Goal: Contribute content: Contribute content

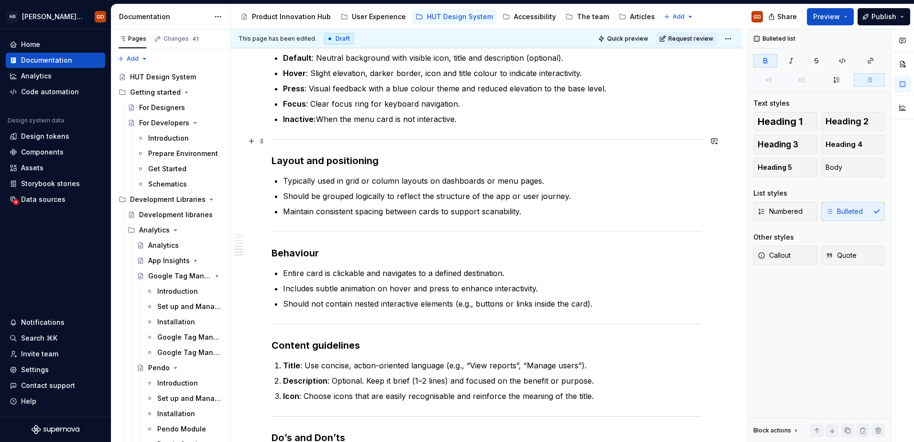
scroll to position [1577, 0]
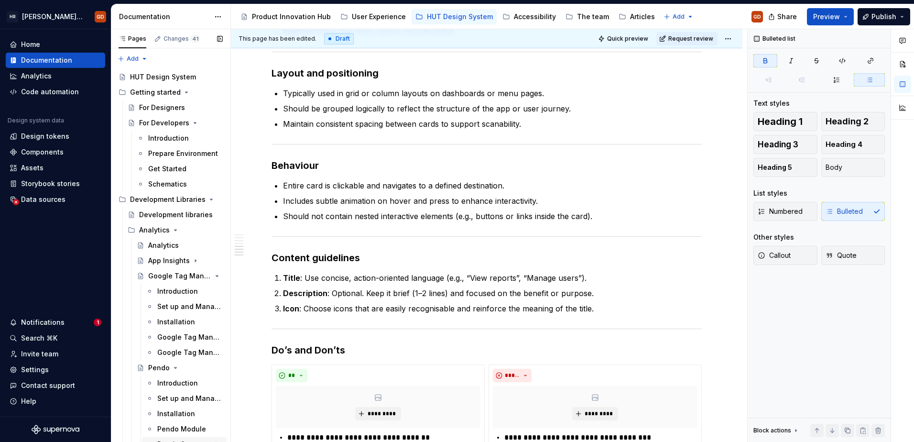
type textarea "*"
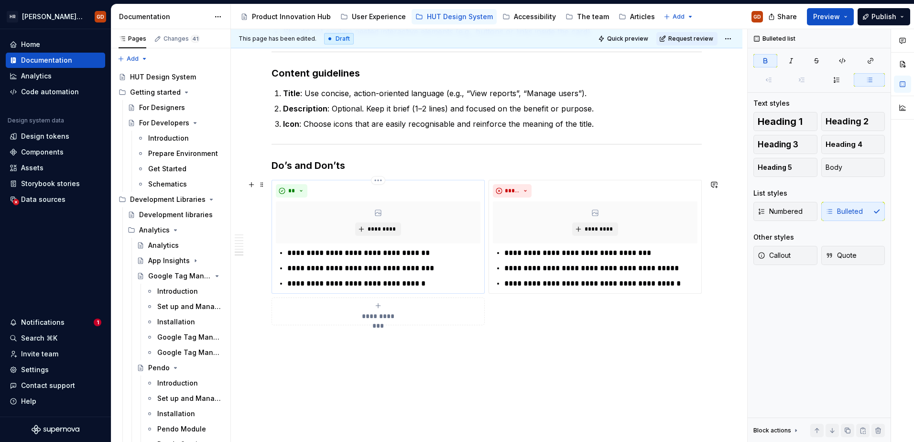
scroll to position [1763, 0]
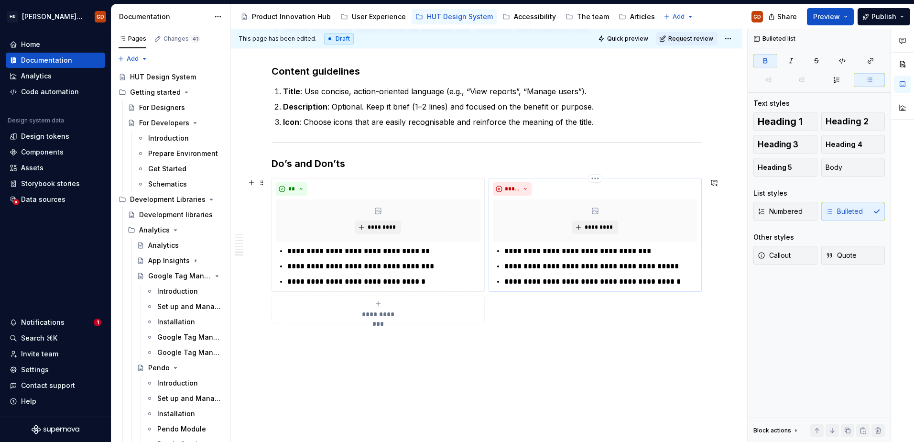
click at [515, 248] on p "**********" at bounding box center [600, 250] width 193 height 11
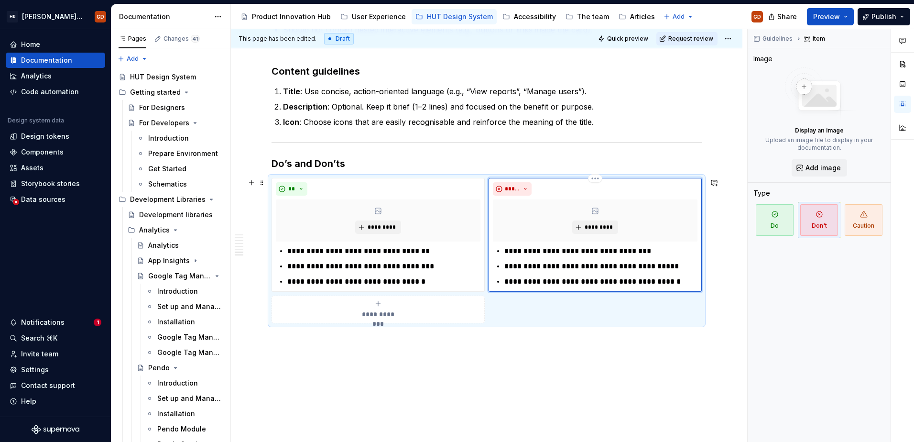
click at [514, 252] on p "**********" at bounding box center [600, 250] width 193 height 11
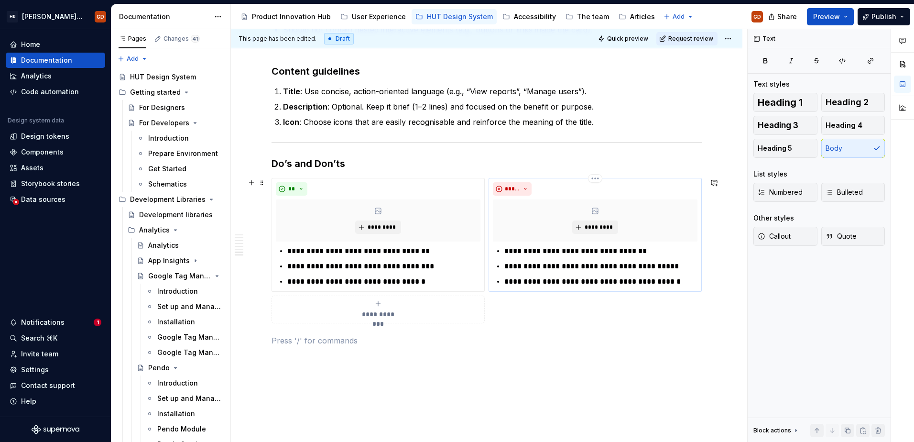
click at [548, 262] on p "**********" at bounding box center [600, 265] width 193 height 11
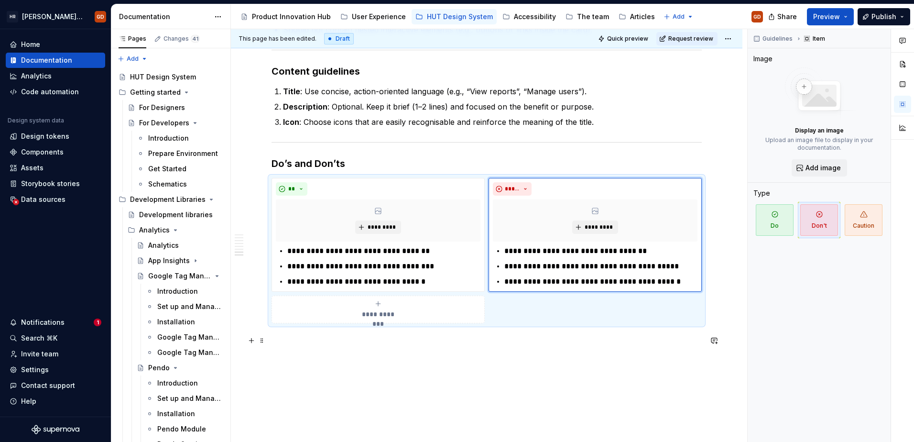
click at [576, 337] on p at bounding box center [486, 339] width 430 height 11
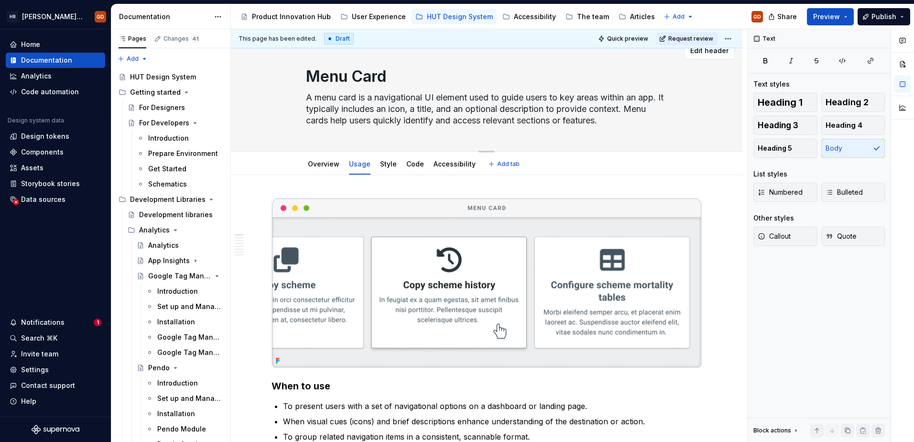
scroll to position [0, 0]
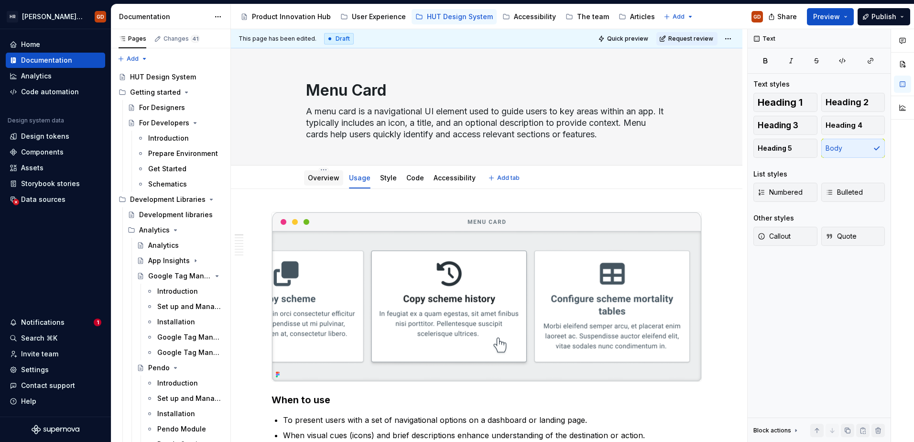
click at [332, 175] on link "Overview" at bounding box center [324, 177] width 32 height 8
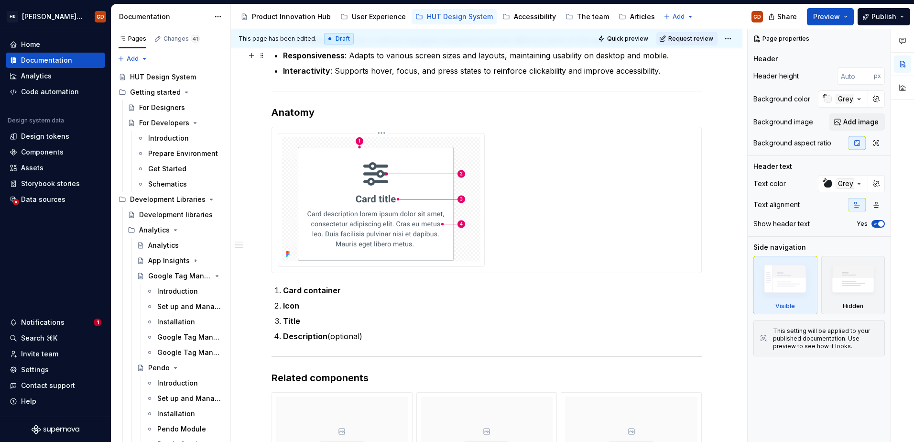
scroll to position [621, 0]
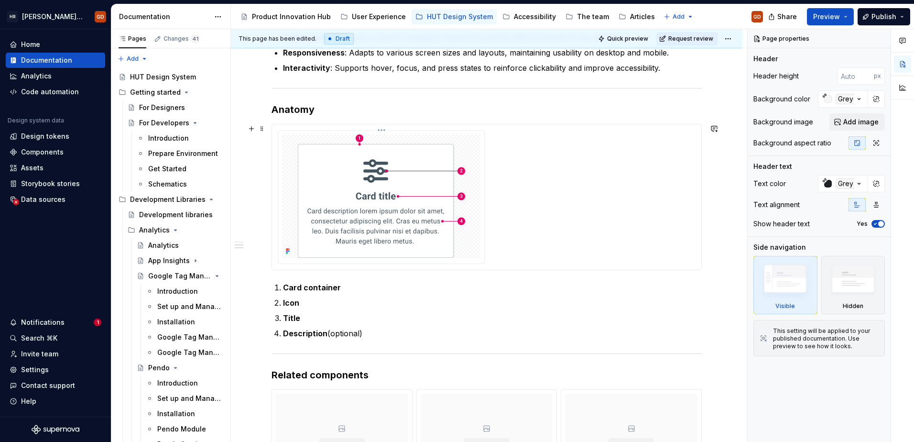
click at [427, 186] on img at bounding box center [381, 195] width 167 height 123
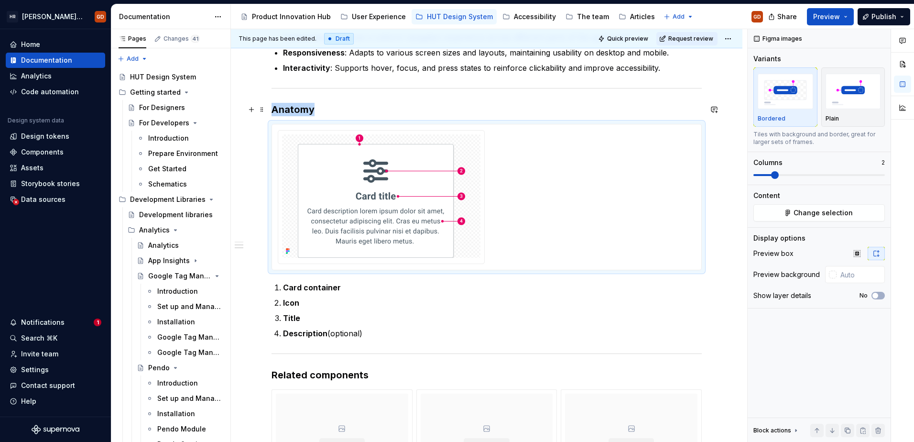
click at [470, 110] on h3 "Anatomy" at bounding box center [486, 109] width 430 height 13
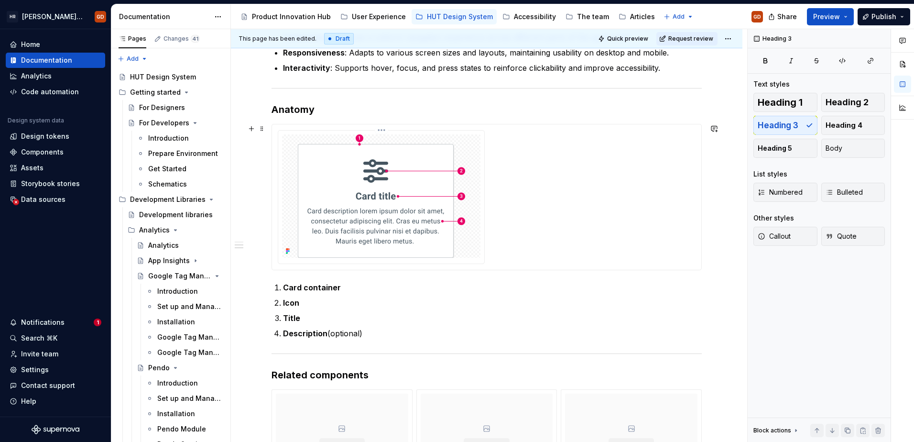
click at [445, 207] on img at bounding box center [381, 195] width 167 height 123
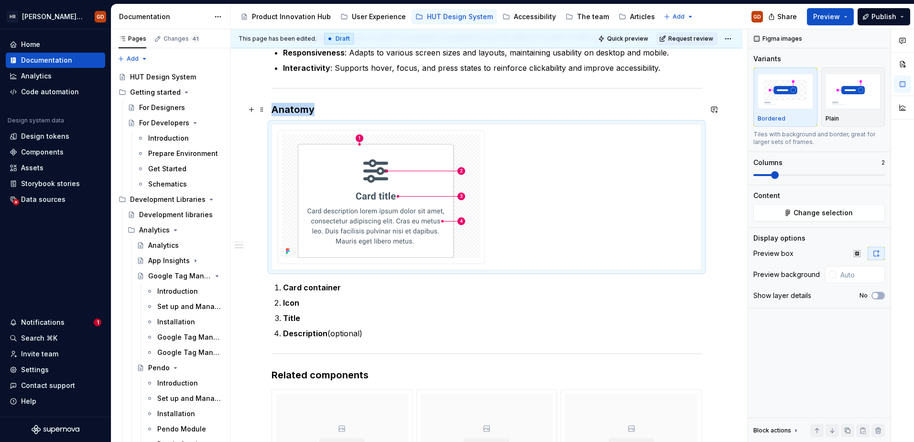
click at [564, 112] on h3 "Anatomy" at bounding box center [486, 109] width 430 height 13
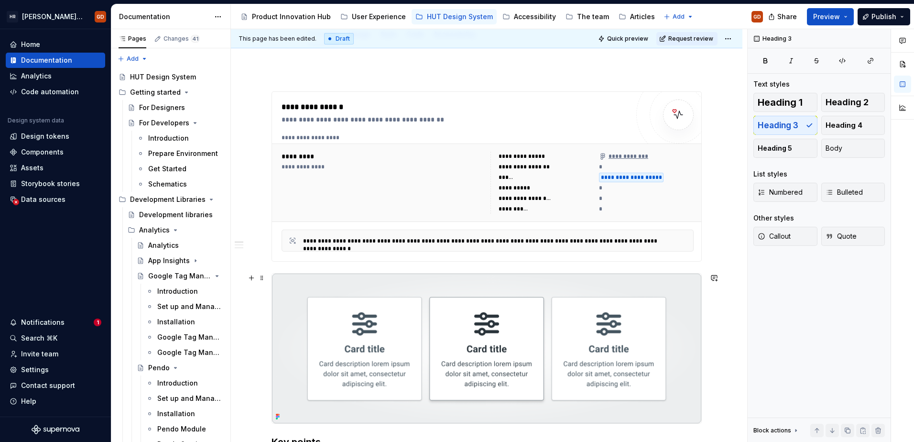
scroll to position [334, 0]
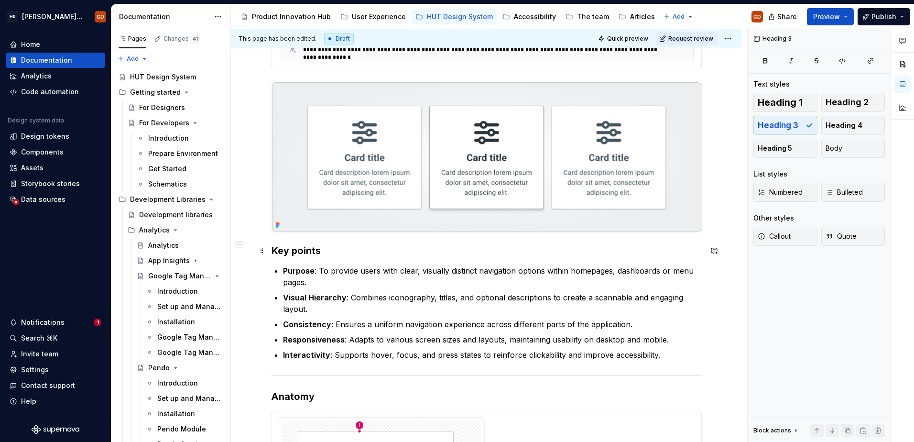
click at [301, 253] on h3 "Key points" at bounding box center [486, 250] width 430 height 13
click at [260, 252] on span at bounding box center [262, 250] width 8 height 13
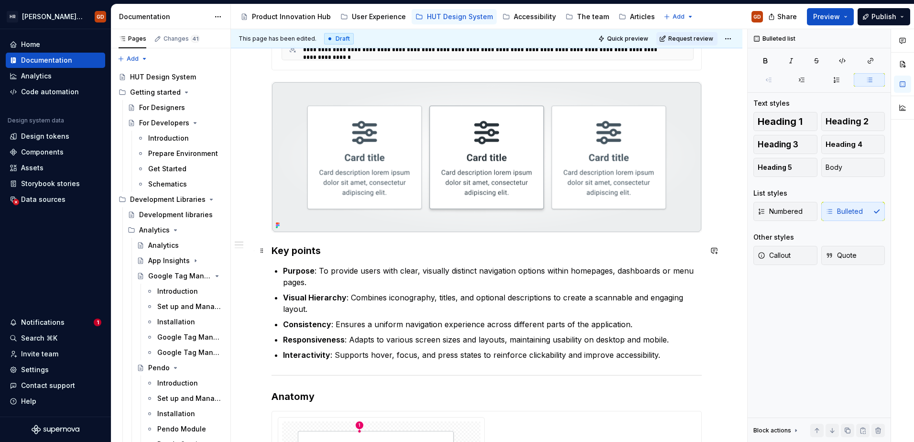
click at [563, 308] on p "Visual Hierarchy : Combines iconography, titles, and optional descriptions to c…" at bounding box center [492, 302] width 419 height 23
click at [551, 298] on p "Visual Hierarchy : Combines iconography, titles, and optional descriptions to c…" at bounding box center [492, 302] width 419 height 23
click at [567, 320] on p "Consistency : Ensures a uniform navigation experience across different parts of…" at bounding box center [492, 323] width 419 height 11
click at [449, 302] on p "Visual Hierarchy : Combines iconography, titles, and optional descriptions to c…" at bounding box center [492, 302] width 419 height 23
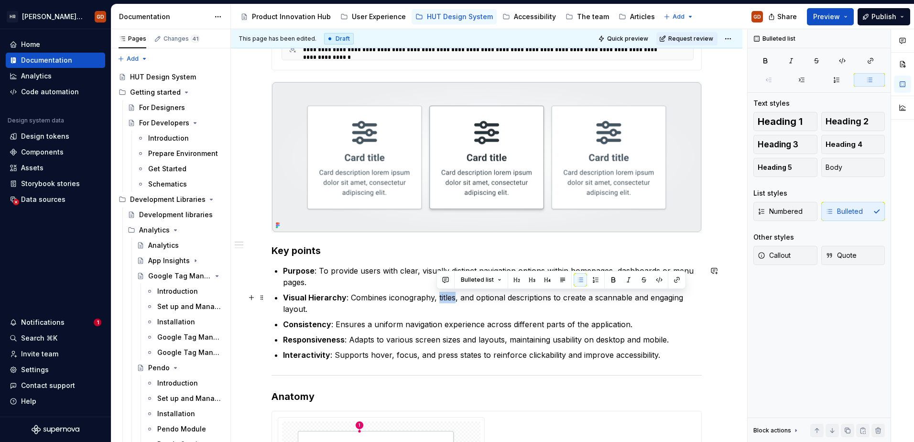
click at [449, 302] on p "Visual Hierarchy : Combines iconography, titles, and optional descriptions to c…" at bounding box center [492, 302] width 419 height 23
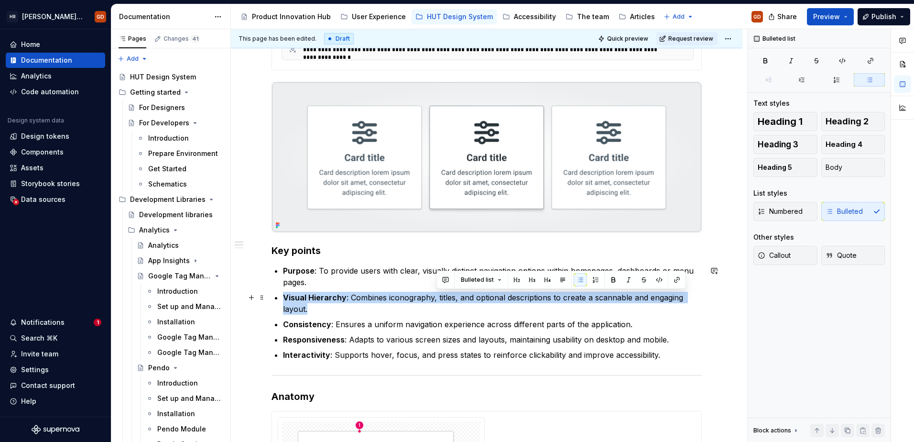
click at [449, 302] on p "Visual Hierarchy : Combines iconography, titles, and optional descriptions to c…" at bounding box center [492, 302] width 419 height 23
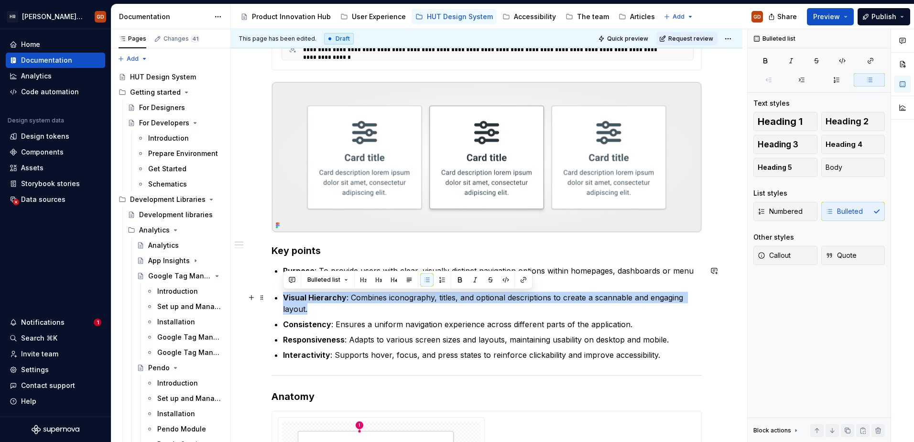
click at [454, 312] on p "Visual Hierarchy : Combines iconography, titles, and optional descriptions to c…" at bounding box center [492, 302] width 419 height 23
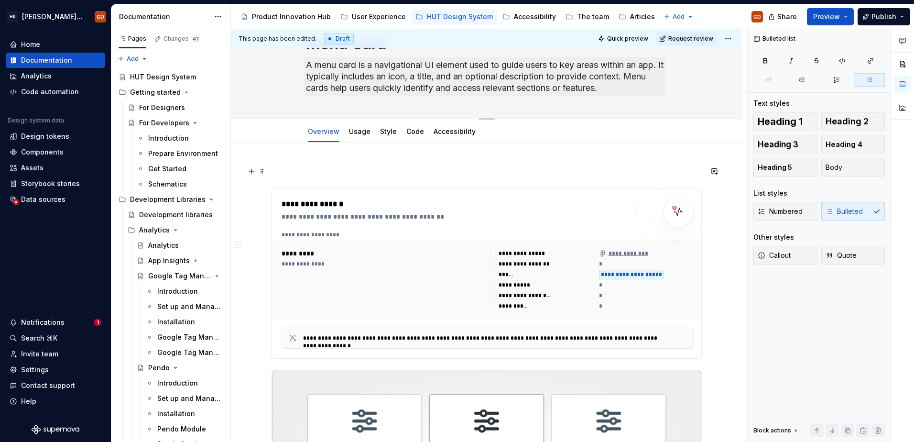
scroll to position [0, 0]
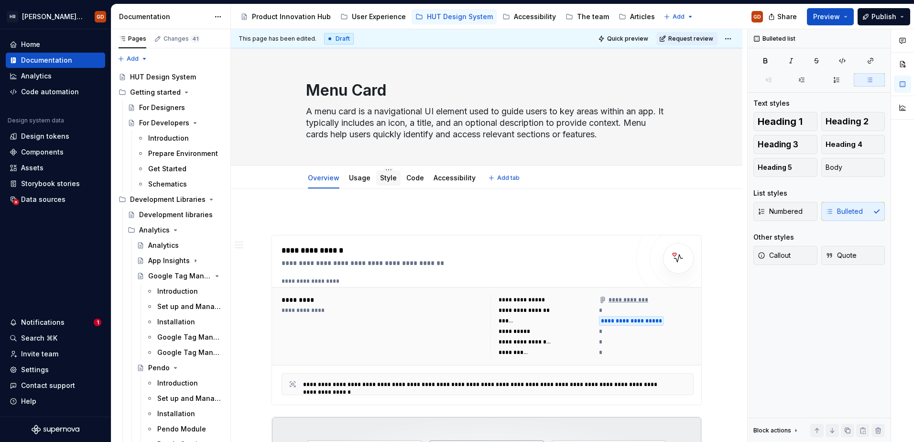
click at [387, 178] on link "Style" at bounding box center [388, 177] width 17 height 8
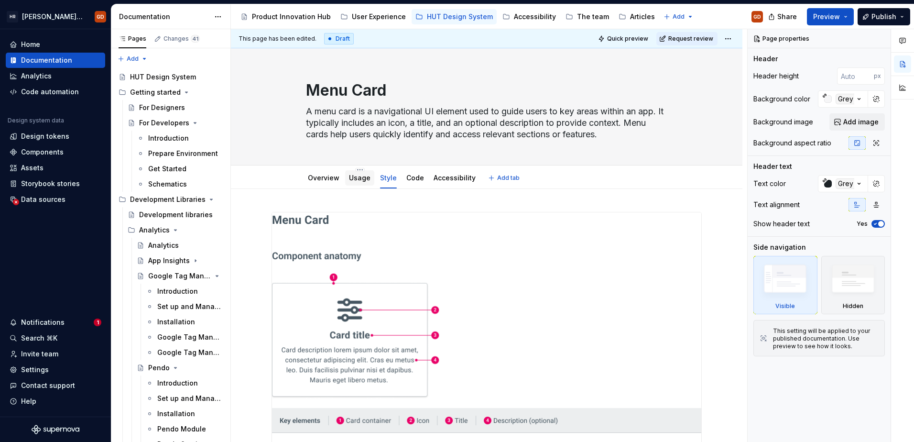
click at [366, 178] on link "Usage" at bounding box center [360, 177] width 22 height 8
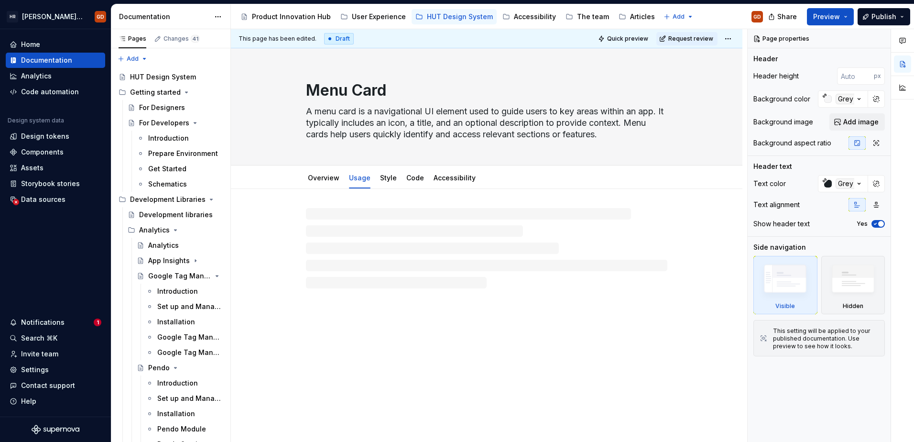
type textarea "*"
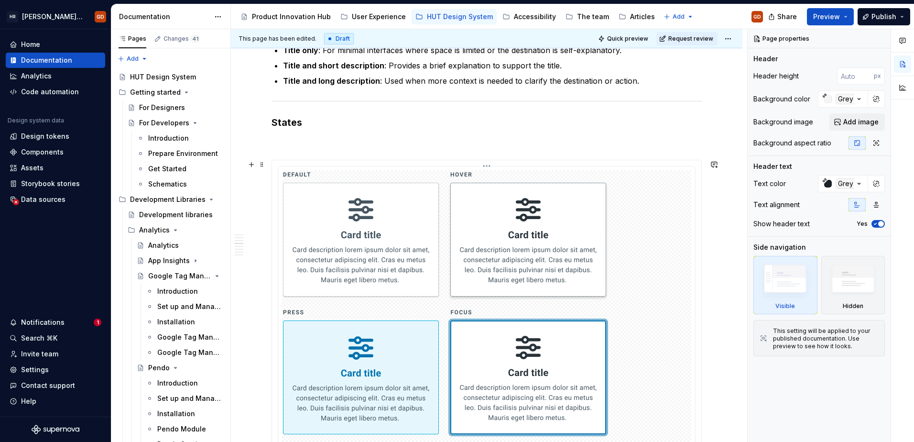
scroll to position [812, 0]
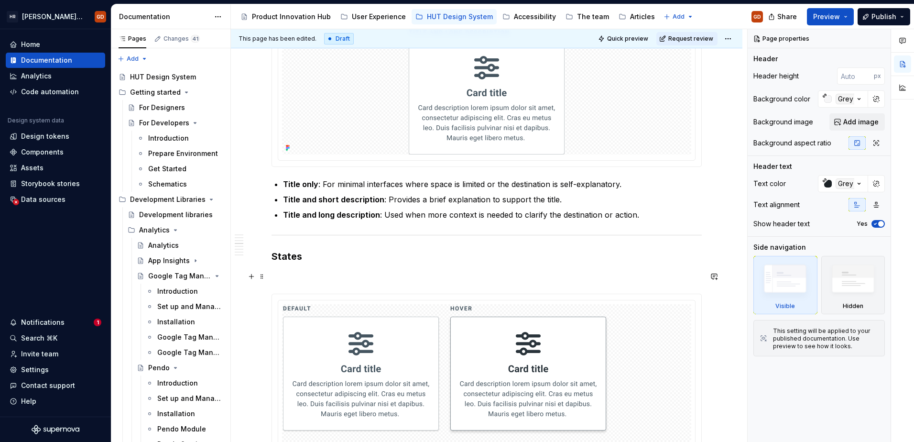
click at [381, 279] on p at bounding box center [486, 275] width 430 height 11
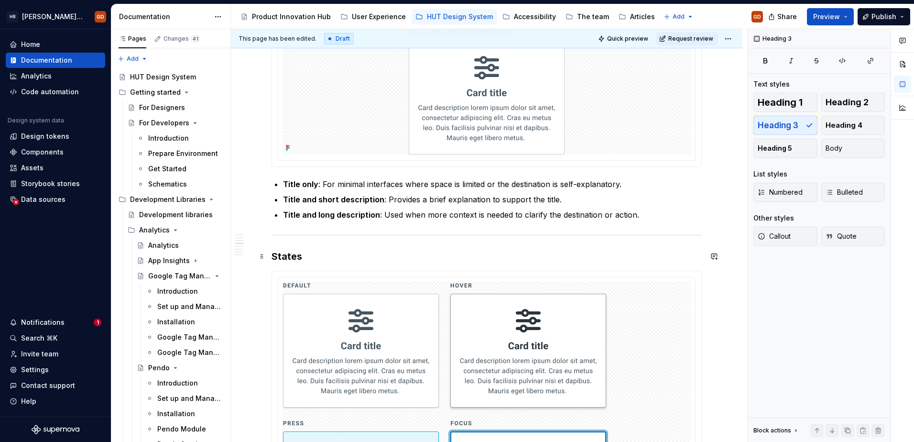
click at [310, 258] on h3 "States" at bounding box center [486, 255] width 430 height 13
drag, startPoint x: 298, startPoint y: 256, endPoint x: 262, endPoint y: 256, distance: 36.3
click at [271, 256] on div "When to use To present users with a set of navigational options on a dashboard …" at bounding box center [486, 342] width 430 height 1886
click at [309, 258] on h3 "States" at bounding box center [486, 255] width 430 height 13
drag, startPoint x: 313, startPoint y: 258, endPoint x: 260, endPoint y: 257, distance: 52.6
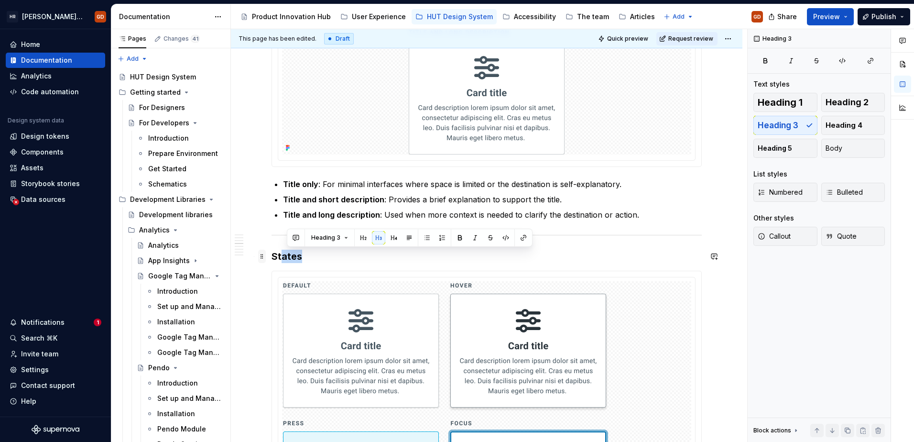
click at [271, 257] on div "When to use To present users with a set of navigational options on a dashboard …" at bounding box center [486, 342] width 430 height 1886
click at [286, 257] on h3 "States" at bounding box center [486, 255] width 430 height 13
copy h3 "States"
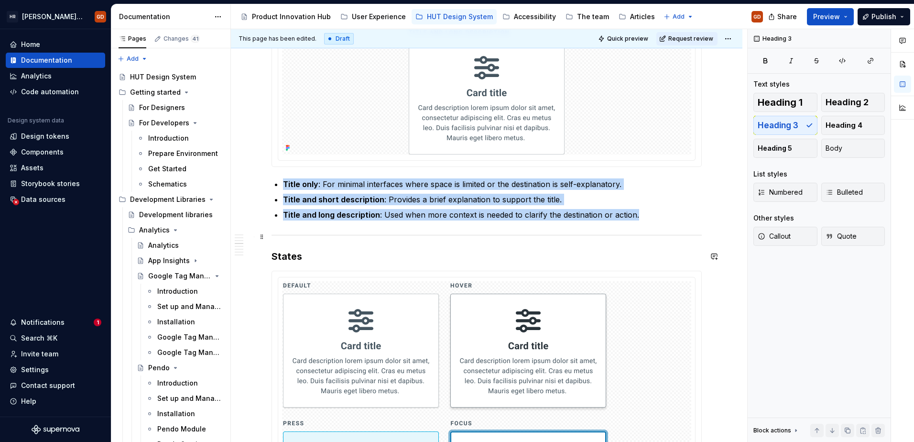
click at [309, 236] on div at bounding box center [486, 235] width 430 height 6
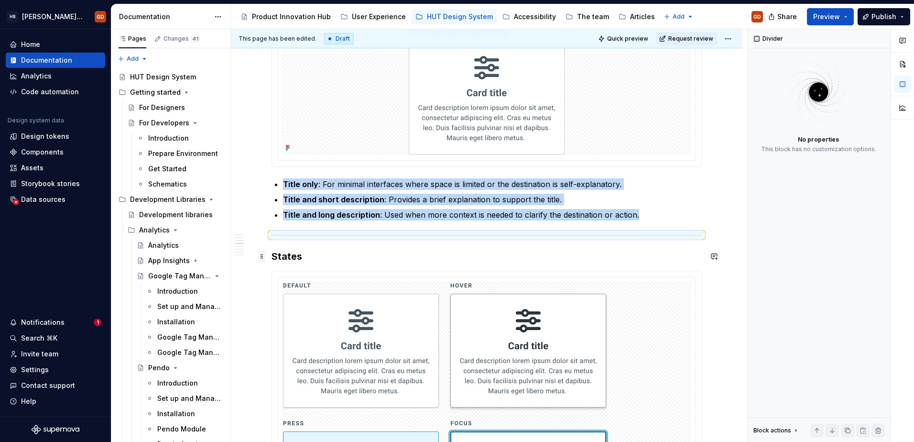
click at [262, 257] on span at bounding box center [262, 255] width 8 height 13
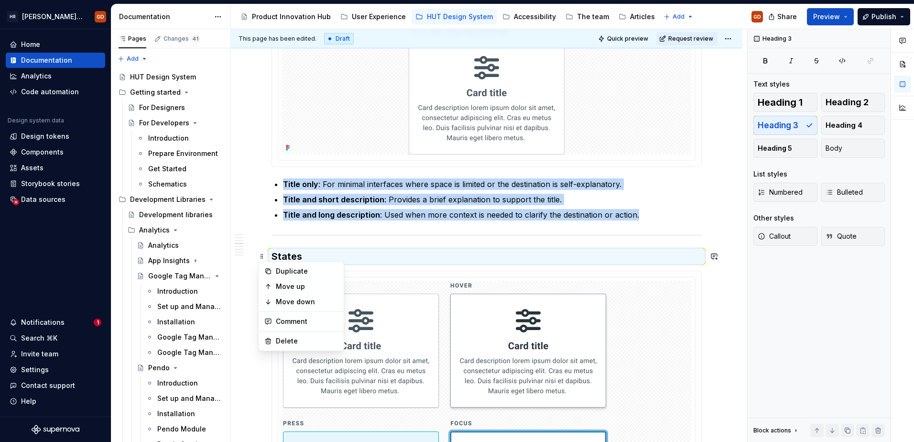
click at [382, 250] on h3 "States" at bounding box center [486, 255] width 430 height 13
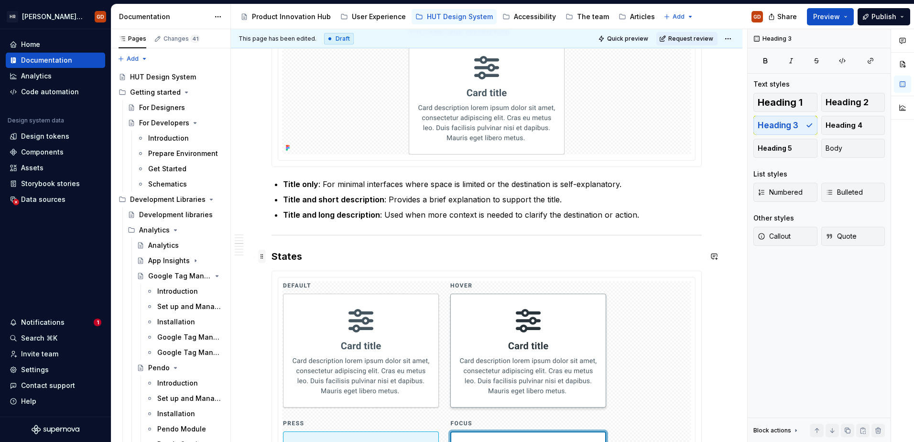
click at [262, 259] on span at bounding box center [262, 255] width 8 height 13
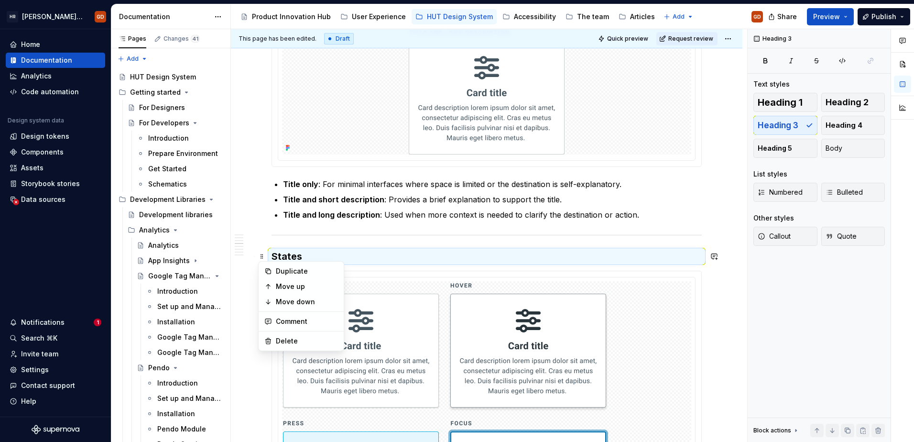
click at [264, 240] on div "When to use To present users with a set of navigational options on a dashboard …" at bounding box center [486, 396] width 511 height 2041
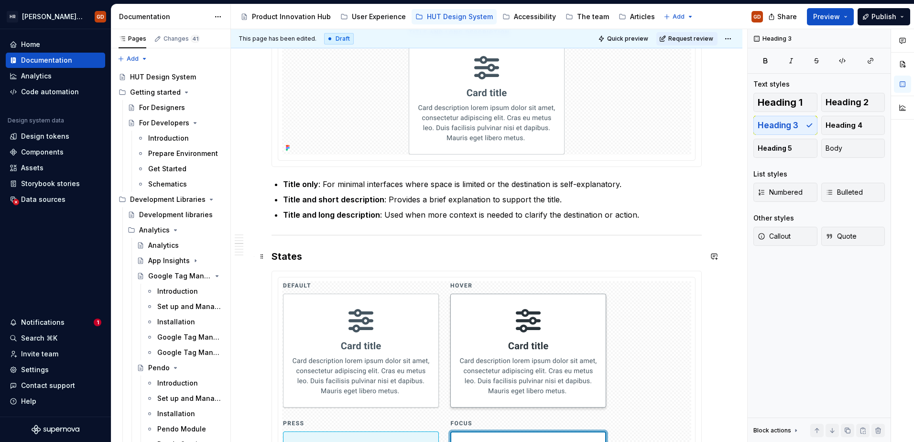
click at [331, 252] on h3 "States" at bounding box center [486, 255] width 430 height 13
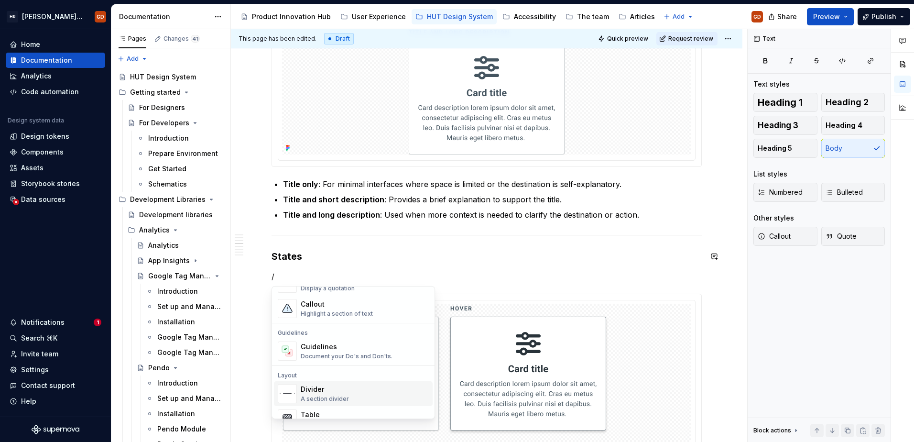
scroll to position [323, 0]
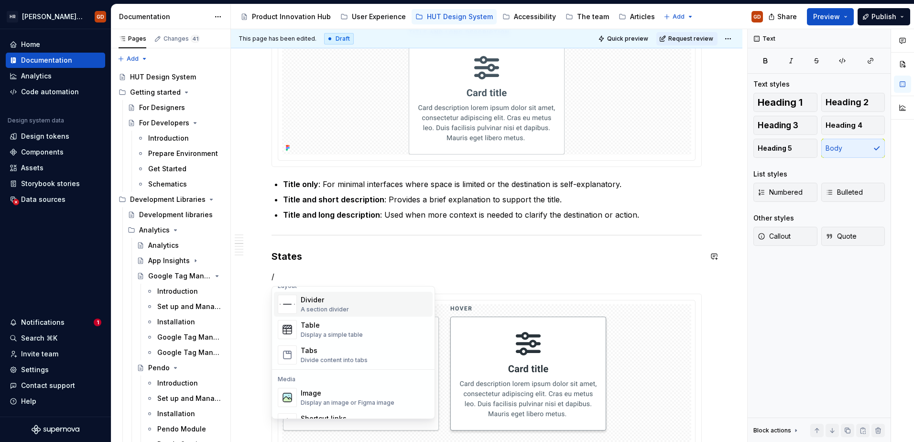
click at [349, 308] on div "Divider A section divider" at bounding box center [365, 303] width 128 height 19
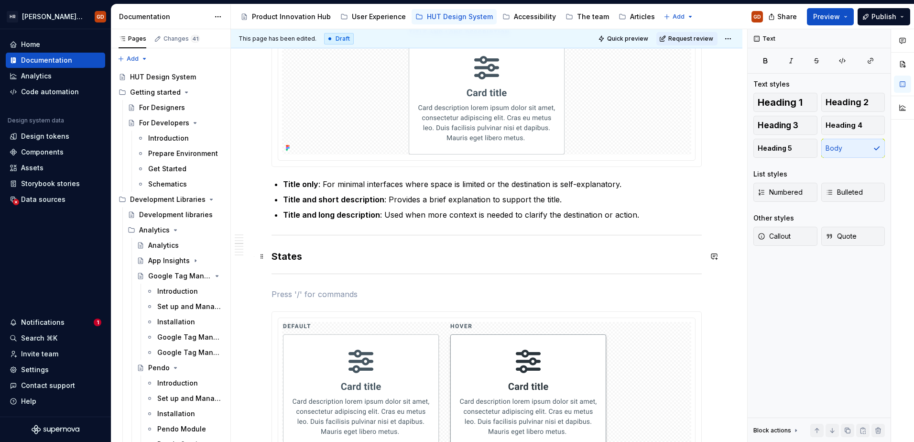
click at [316, 260] on h3 "States" at bounding box center [486, 255] width 430 height 13
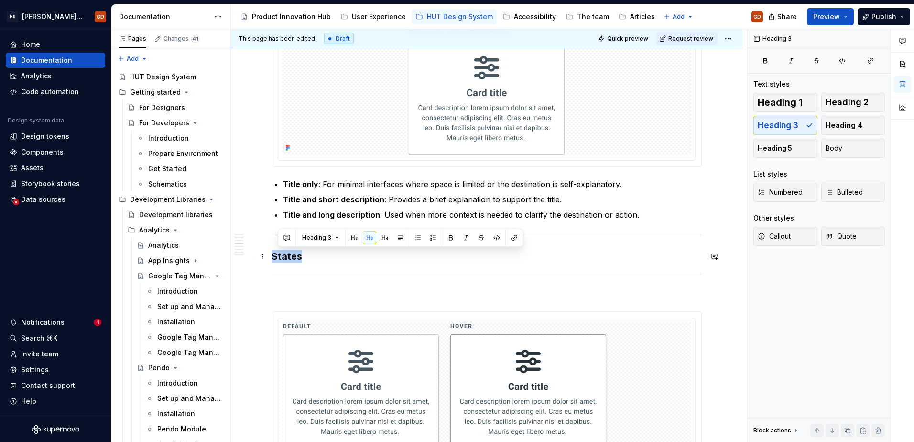
drag, startPoint x: 328, startPoint y: 258, endPoint x: 273, endPoint y: 258, distance: 54.5
click at [273, 258] on h3 "States" at bounding box center [486, 255] width 430 height 13
copy h3 "States"
click at [282, 285] on div "When to use To present users with a set of navigational options on a dashboard …" at bounding box center [486, 356] width 430 height 1915
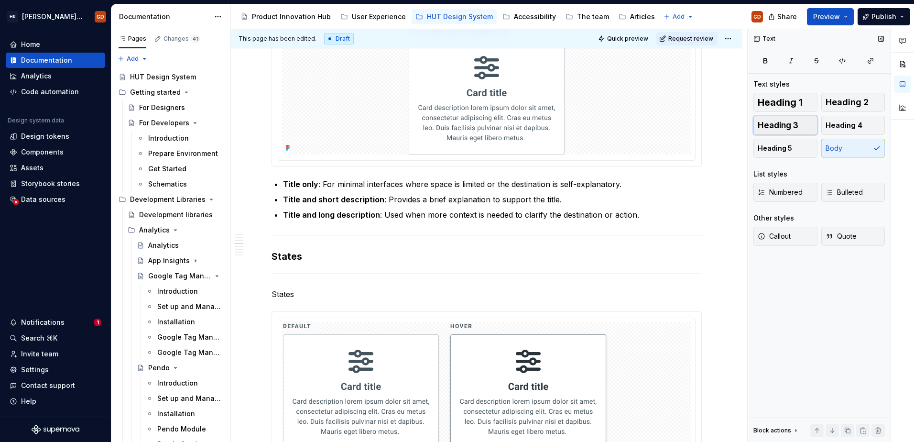
click at [730, 127] on span "Heading 3" at bounding box center [777, 125] width 41 height 10
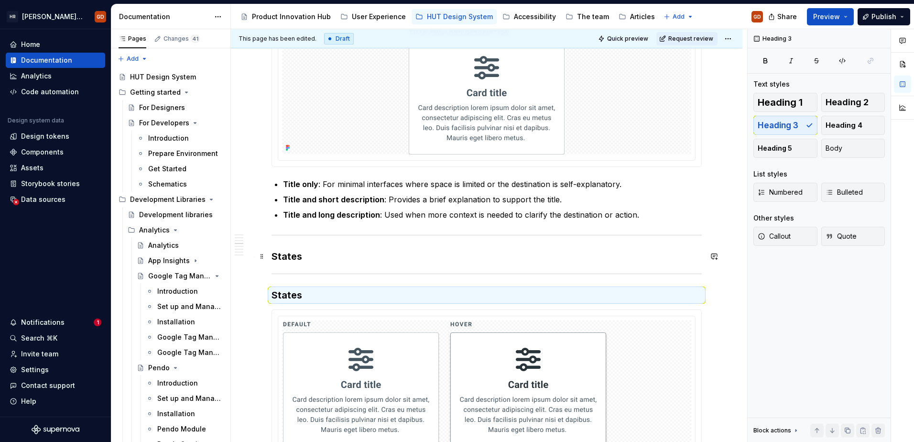
click at [317, 257] on h3 "States" at bounding box center [486, 255] width 430 height 13
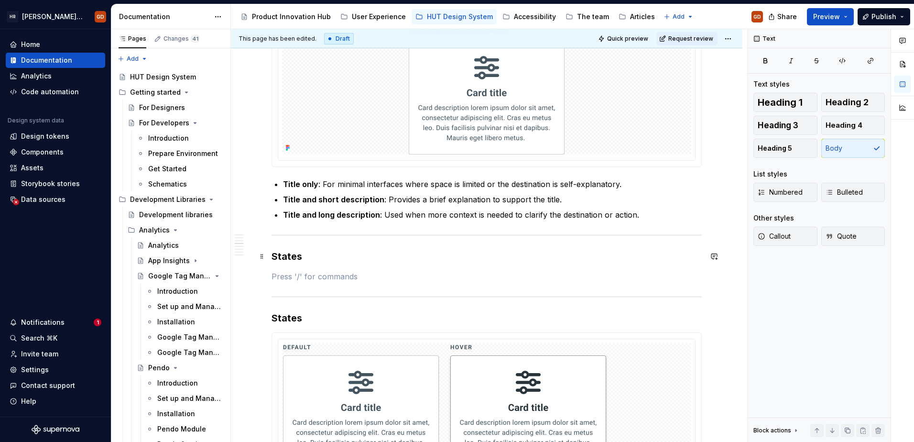
click at [295, 258] on h3 "States" at bounding box center [486, 255] width 430 height 13
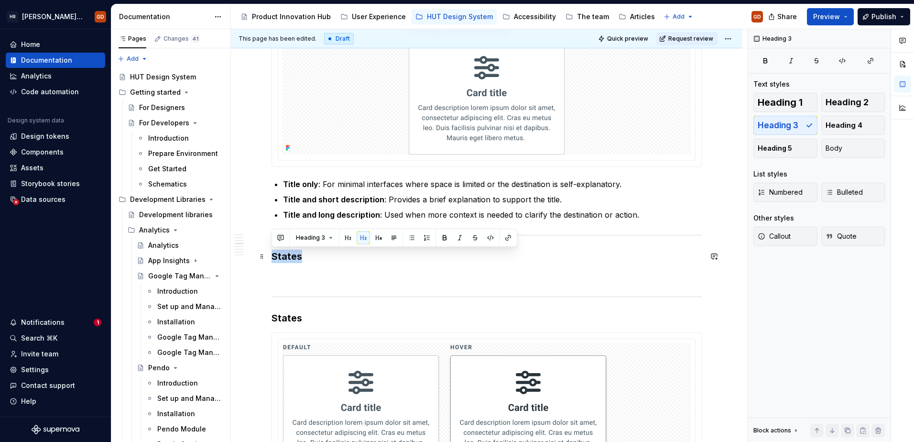
click at [294, 258] on h3 "States" at bounding box center [486, 255] width 430 height 13
click at [315, 276] on p at bounding box center [486, 275] width 430 height 11
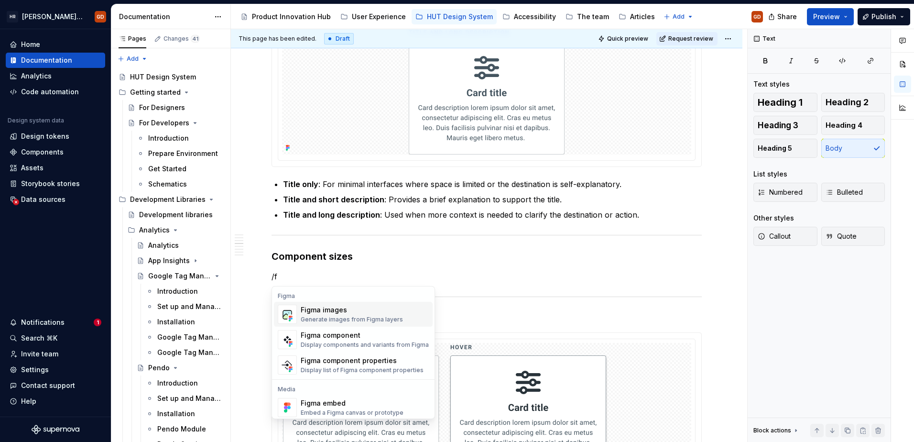
click at [387, 311] on div "Figma images" at bounding box center [352, 310] width 102 height 10
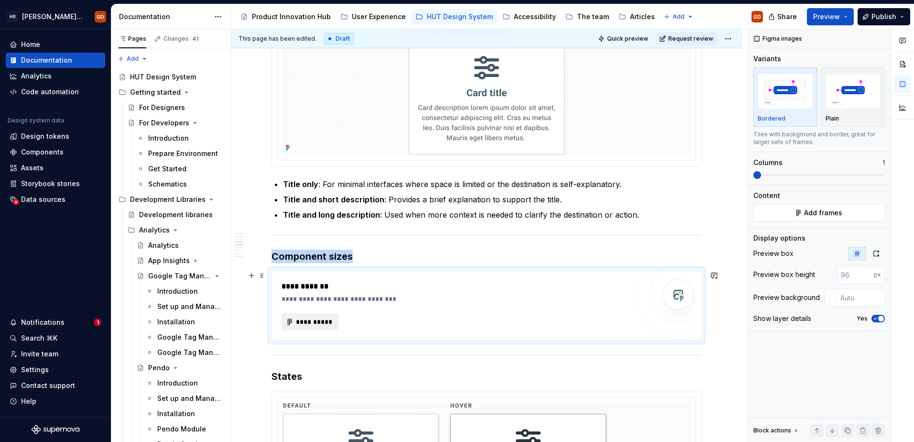
click at [324, 317] on span "**********" at bounding box center [313, 322] width 37 height 10
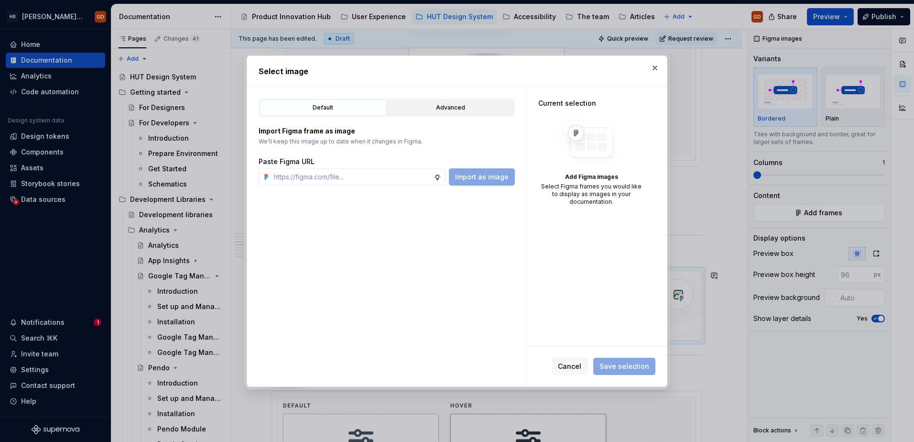
click at [455, 109] on div "Advanced" at bounding box center [450, 108] width 120 height 10
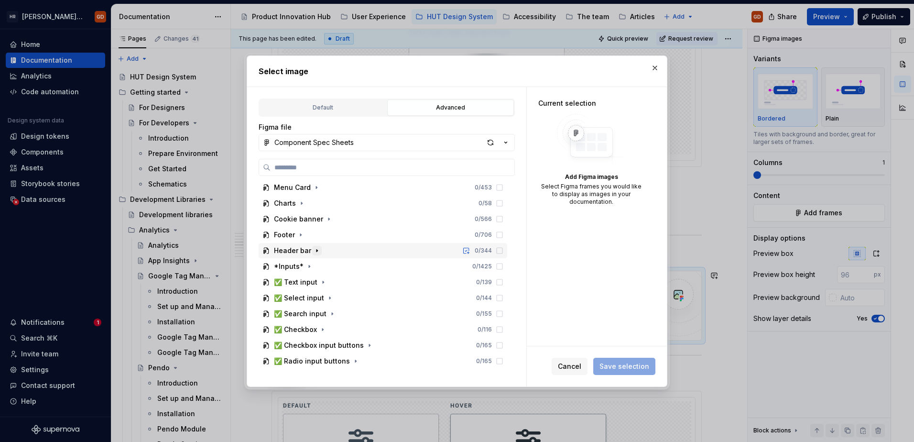
scroll to position [143, 0]
click at [315, 234] on icon "button" at bounding box center [317, 235] width 8 height 8
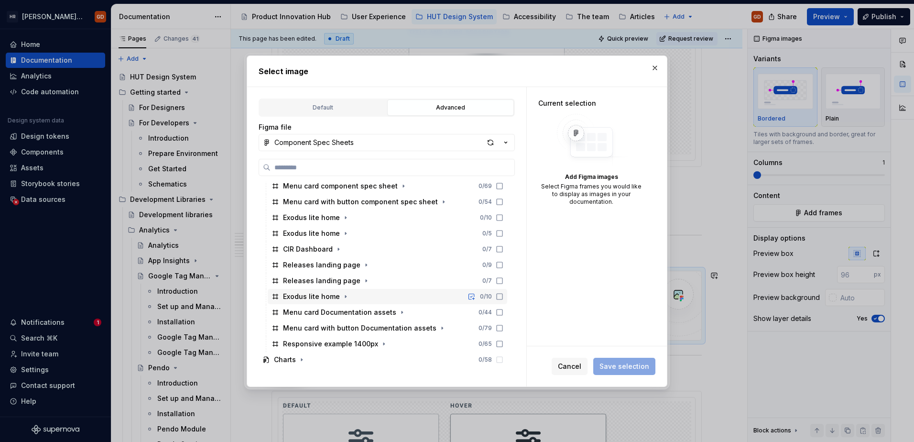
scroll to position [382, 0]
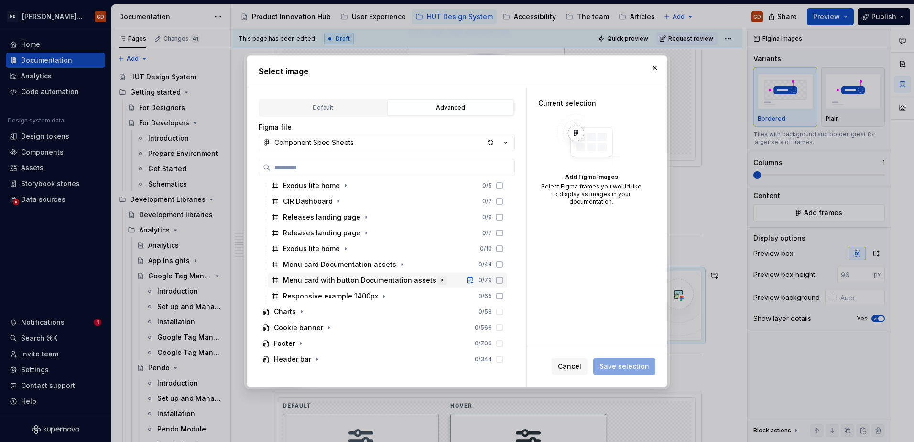
click at [438, 280] on icon "button" at bounding box center [442, 280] width 8 height 8
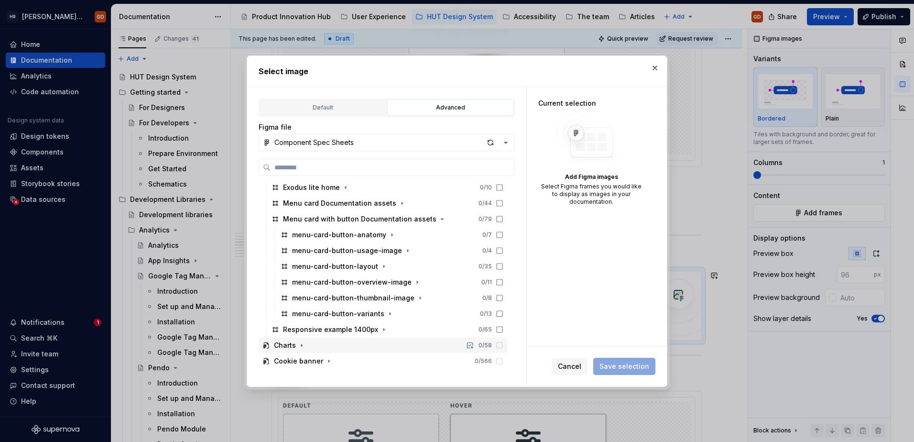
scroll to position [430, 0]
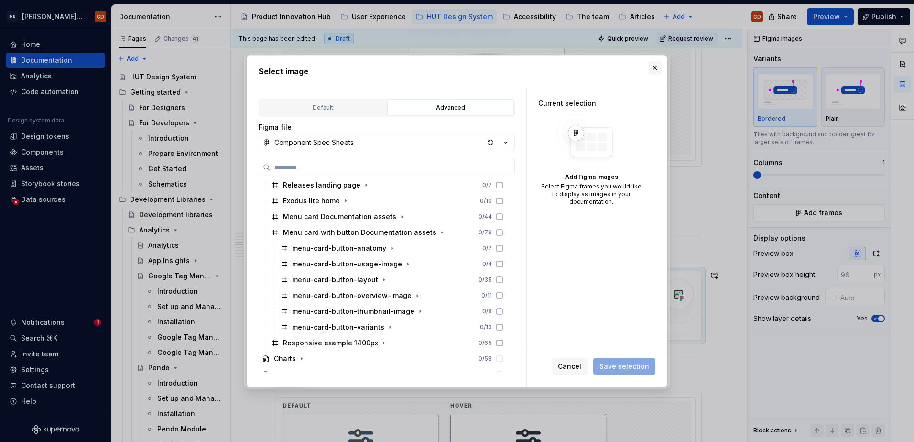
click at [654, 65] on button "button" at bounding box center [654, 67] width 13 height 13
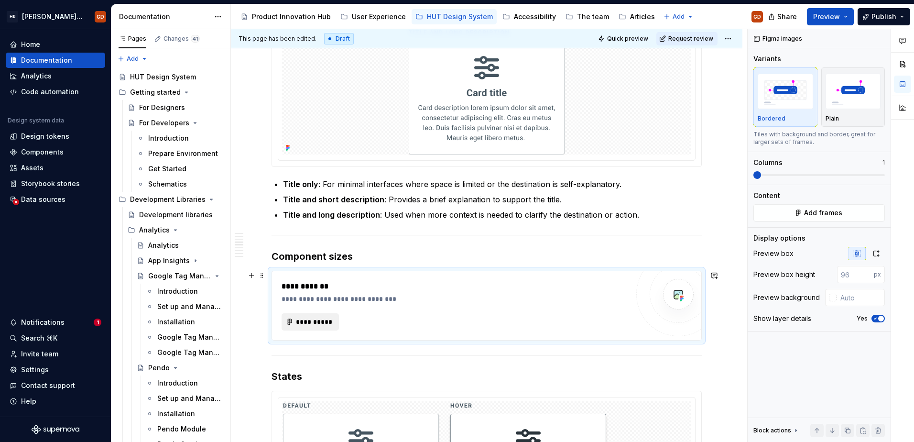
click at [314, 316] on button "**********" at bounding box center [309, 321] width 57 height 17
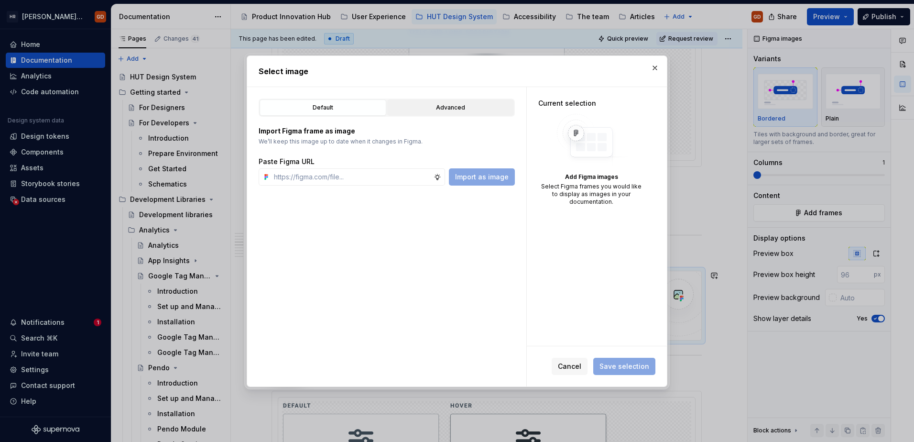
click at [438, 107] on div "Advanced" at bounding box center [450, 108] width 120 height 10
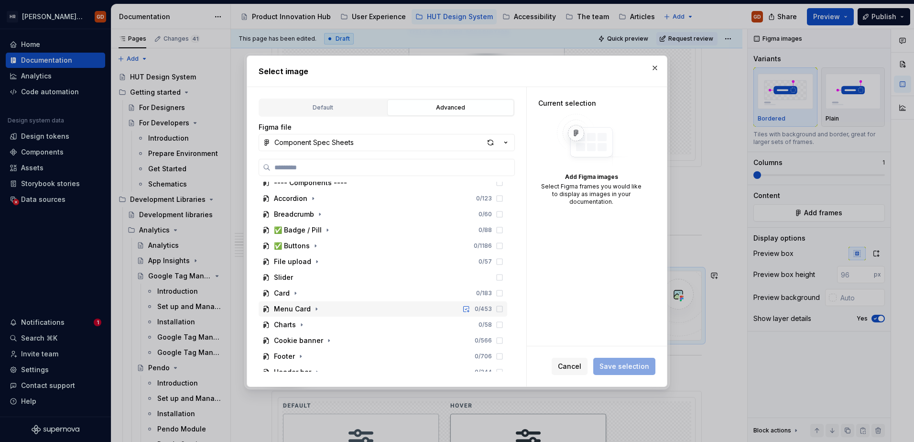
scroll to position [143, 0]
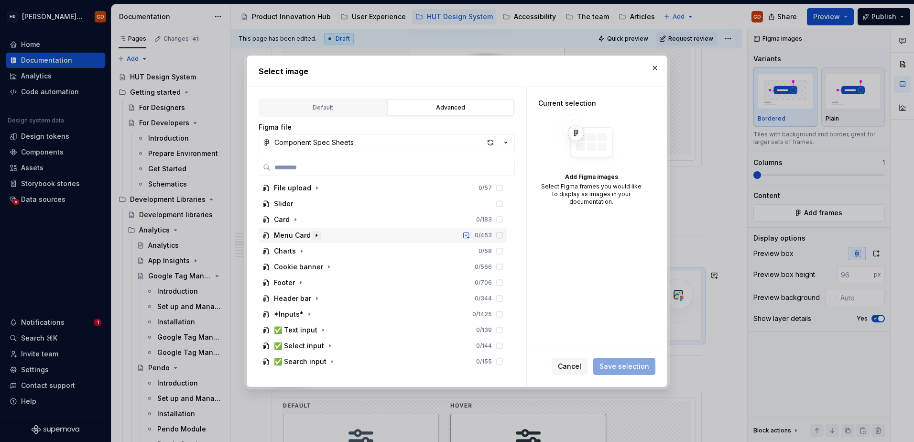
click at [313, 234] on icon "button" at bounding box center [317, 235] width 8 height 8
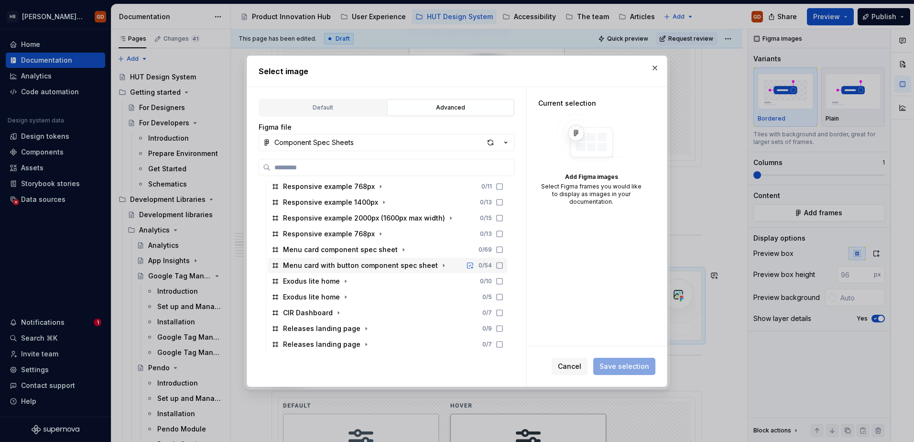
scroll to position [287, 0]
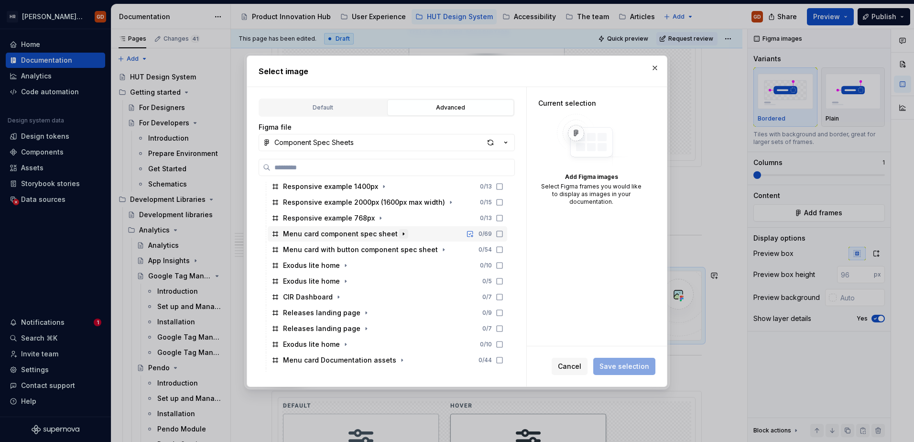
click at [403, 233] on icon "button" at bounding box center [403, 233] width 1 height 2
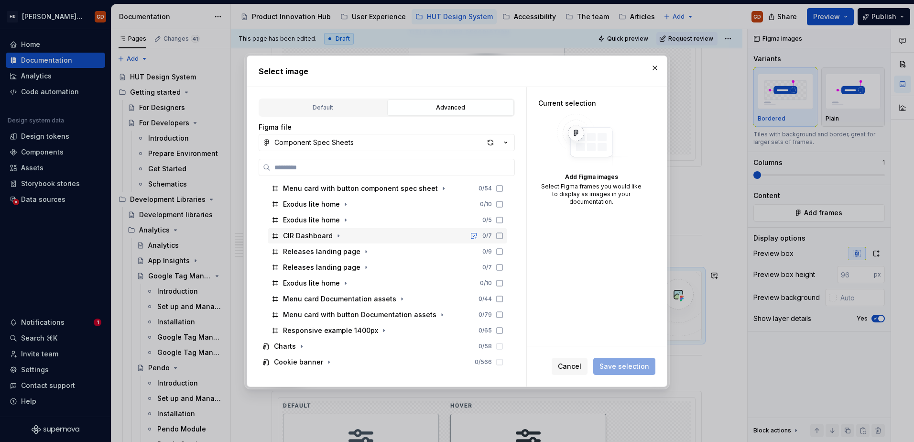
scroll to position [382, 0]
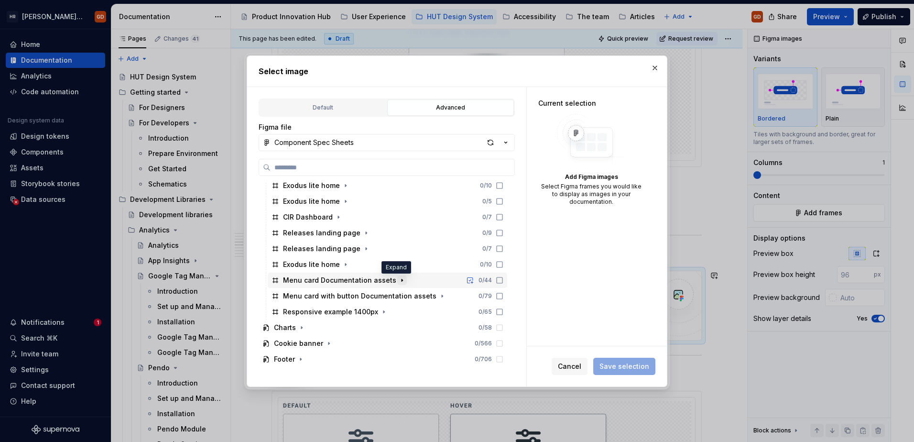
click at [398, 279] on icon "button" at bounding box center [402, 280] width 8 height 8
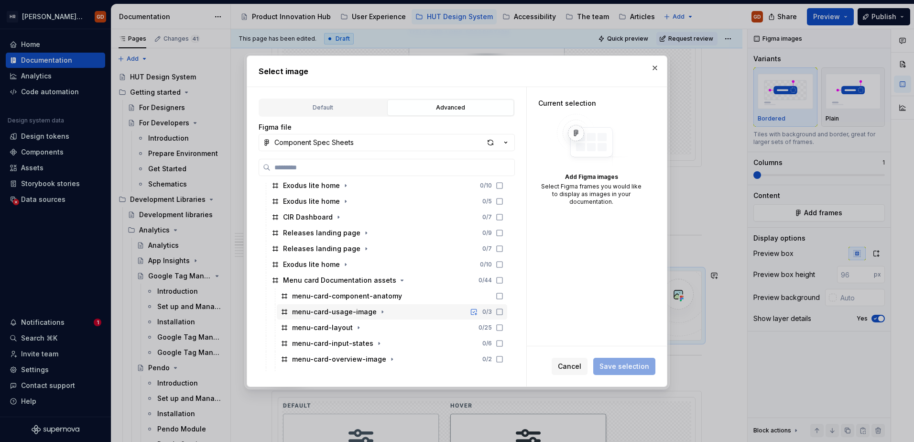
scroll to position [478, 0]
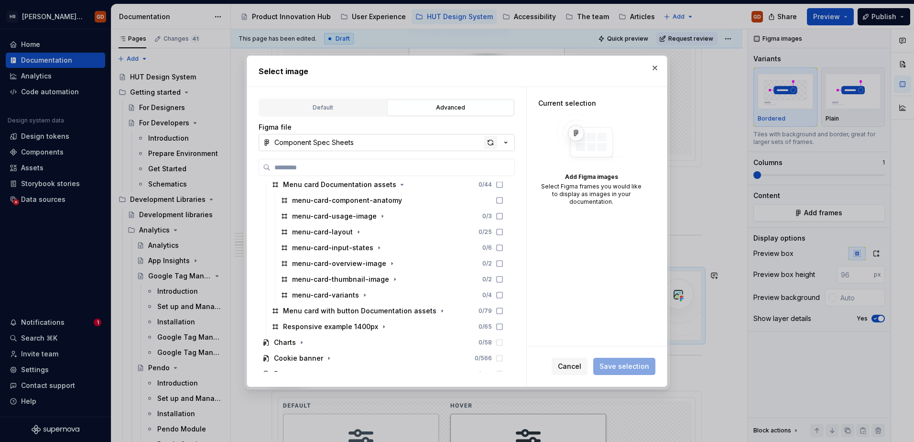
click at [487, 137] on div "button" at bounding box center [490, 142] width 13 height 13
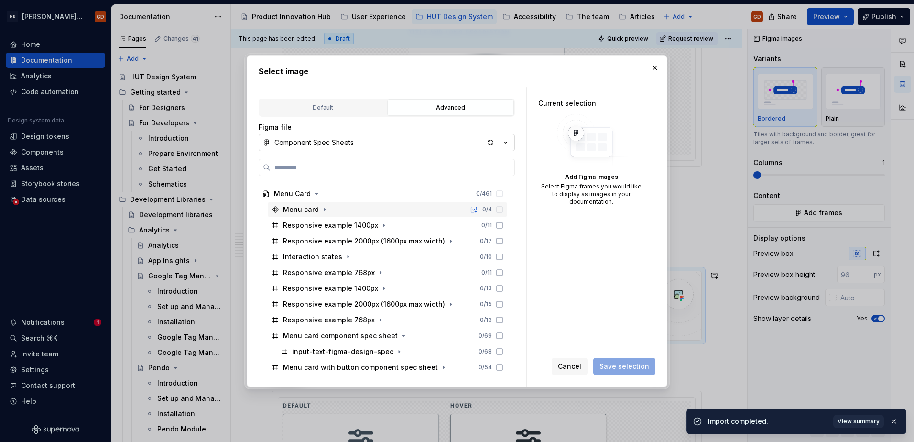
scroll to position [239, 0]
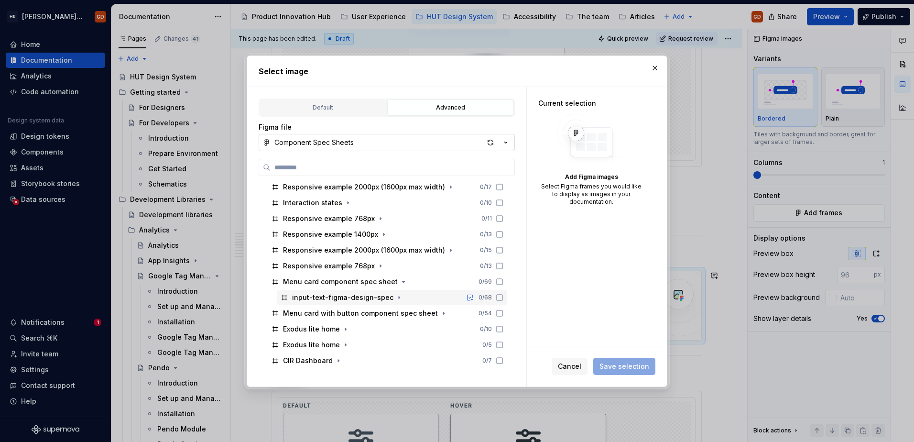
type textarea "*"
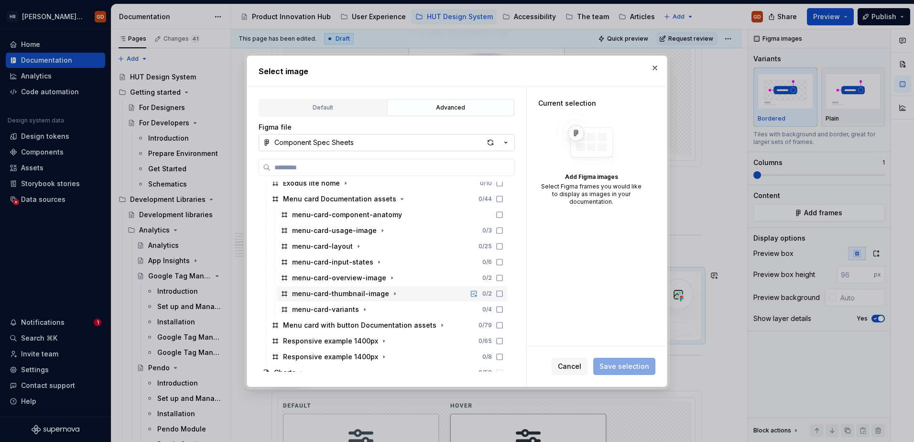
scroll to position [478, 0]
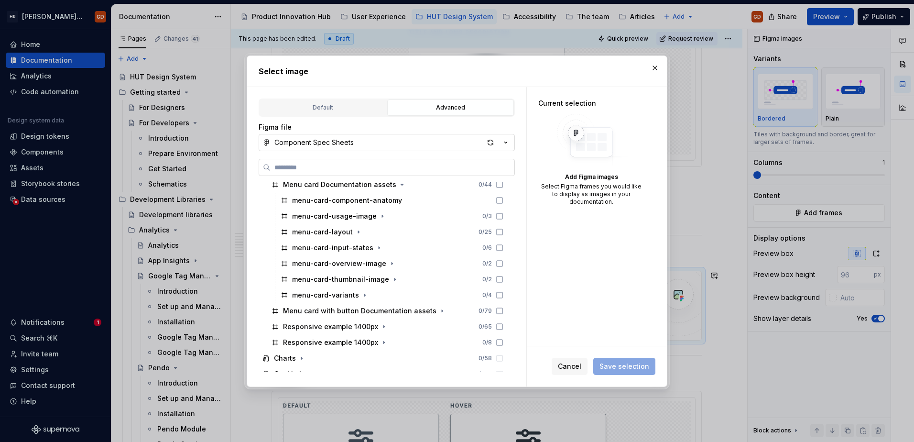
click at [390, 170] on input "search" at bounding box center [392, 167] width 244 height 10
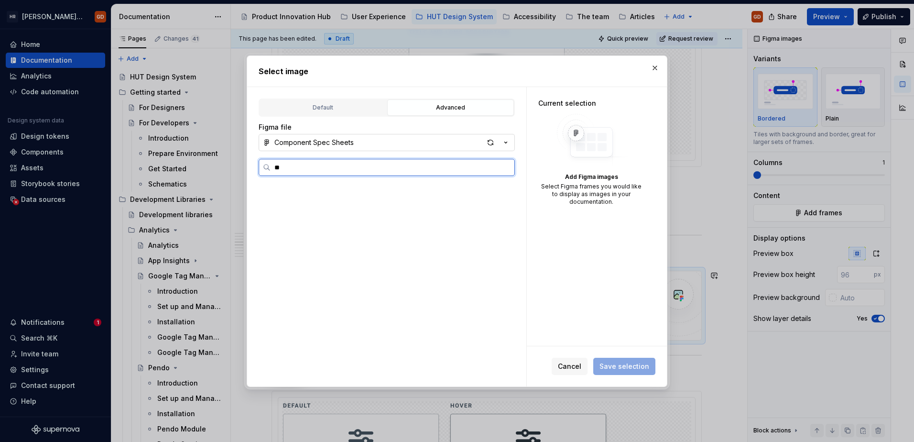
scroll to position [0, 0]
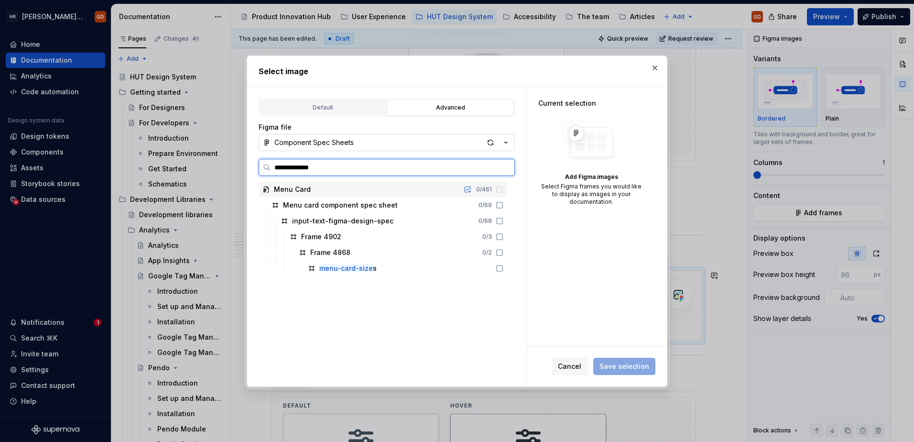
type input "**********"
click at [502, 270] on icon at bounding box center [500, 268] width 8 height 8
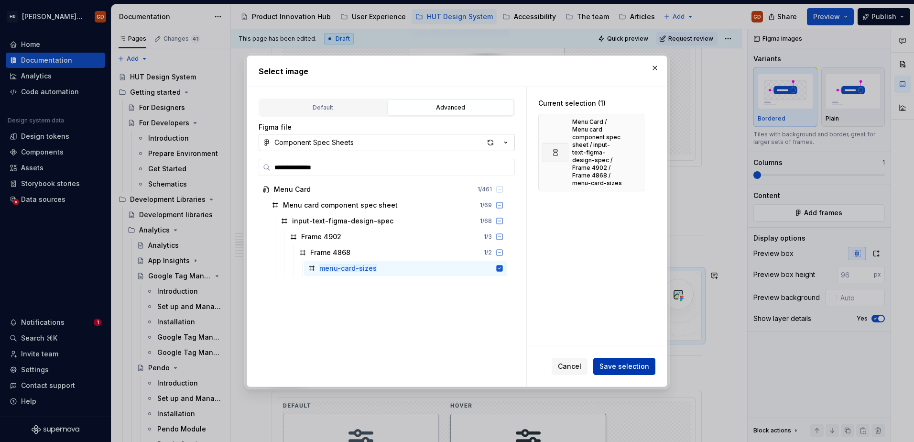
click at [628, 338] on span "Save selection" at bounding box center [624, 366] width 50 height 10
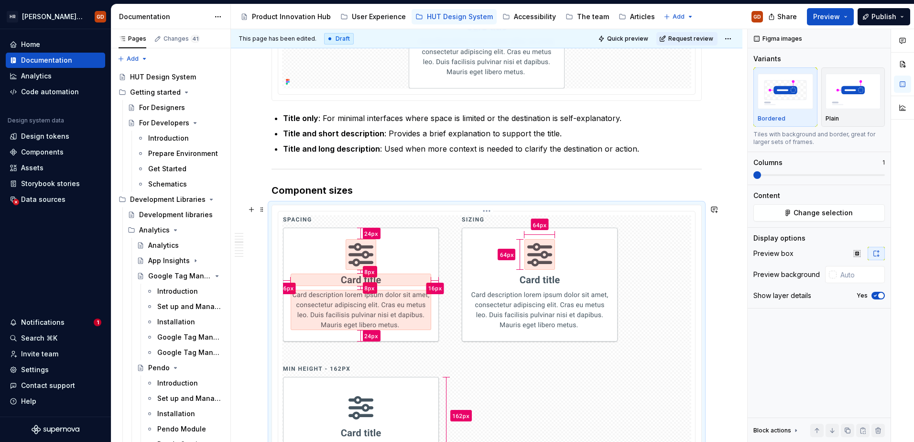
scroll to position [863, 0]
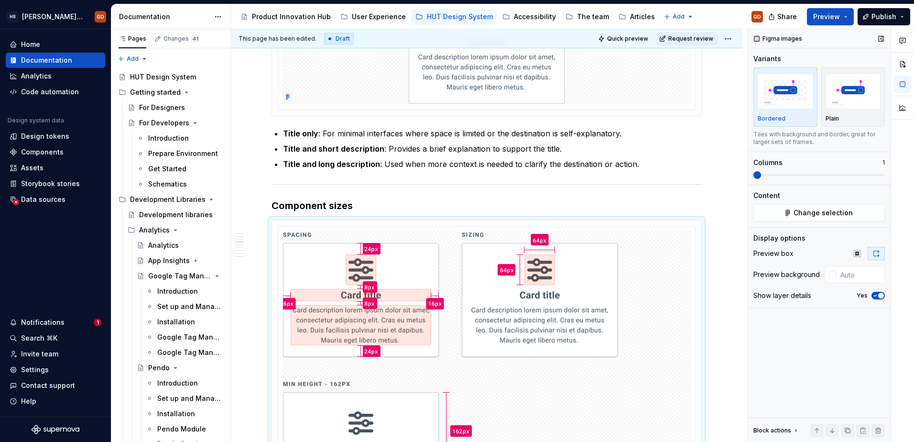
click at [730, 203] on div "Content Change selection" at bounding box center [818, 206] width 131 height 31
click at [730, 212] on span "Change selection" at bounding box center [822, 213] width 59 height 10
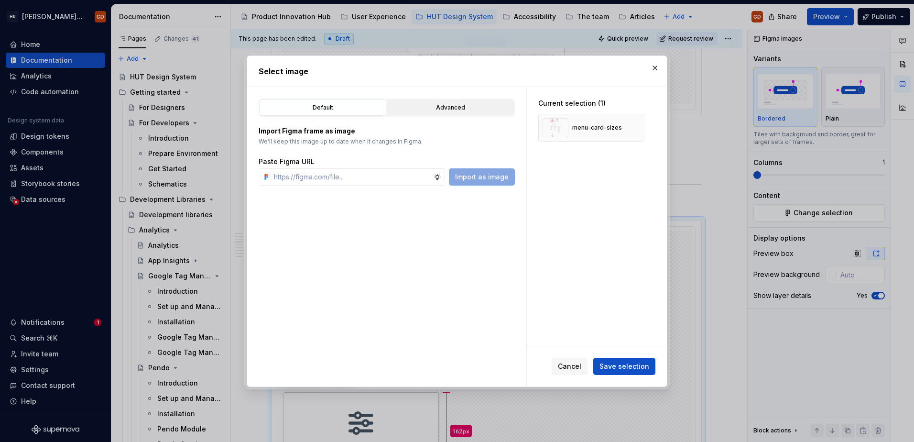
click at [457, 107] on div "Advanced" at bounding box center [450, 108] width 120 height 10
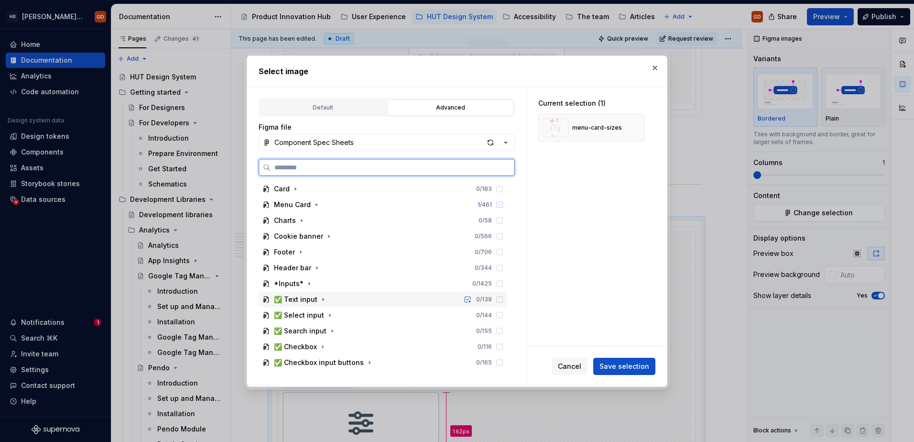
scroll to position [143, 0]
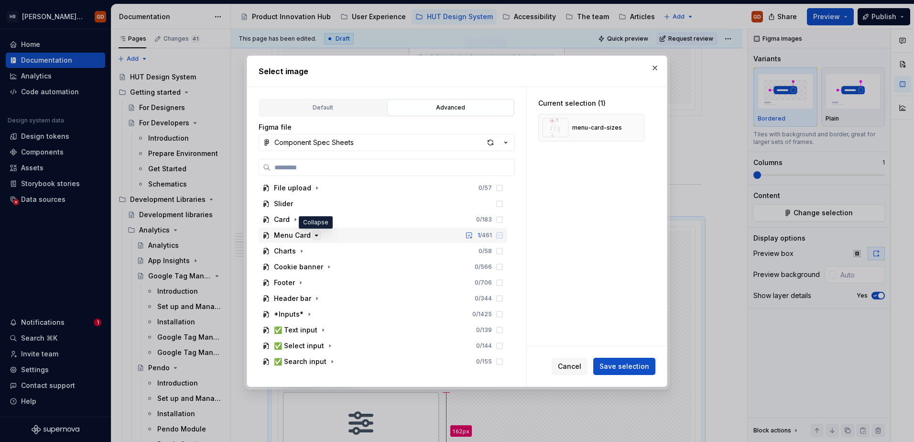
click at [313, 235] on icon "button" at bounding box center [317, 235] width 8 height 8
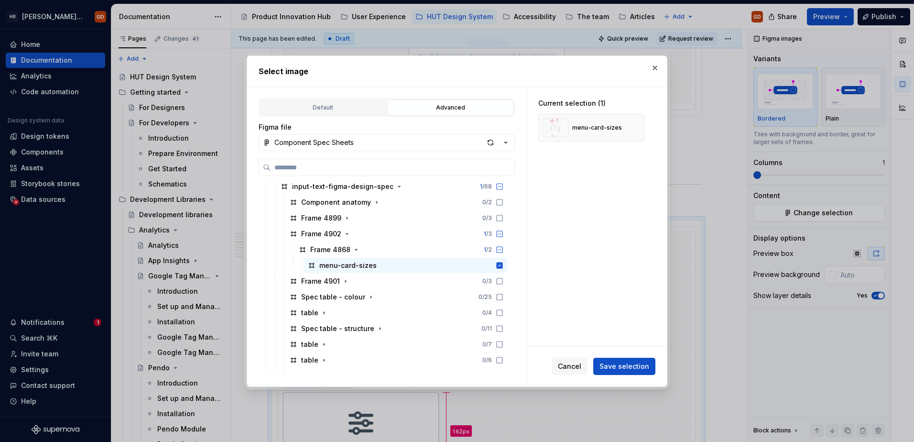
scroll to position [334, 0]
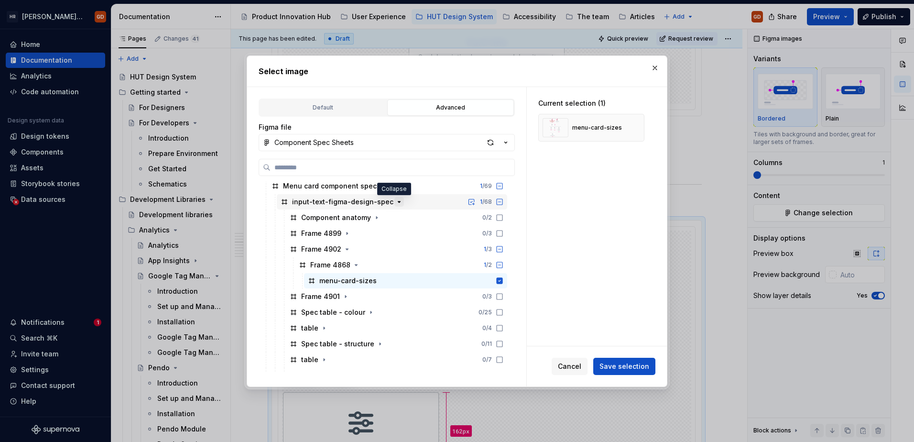
click at [398, 202] on icon "button" at bounding box center [399, 201] width 2 height 1
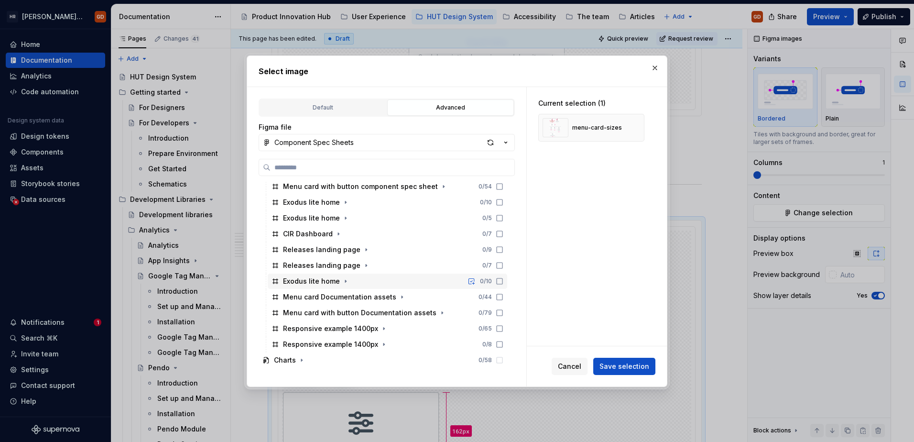
scroll to position [382, 0]
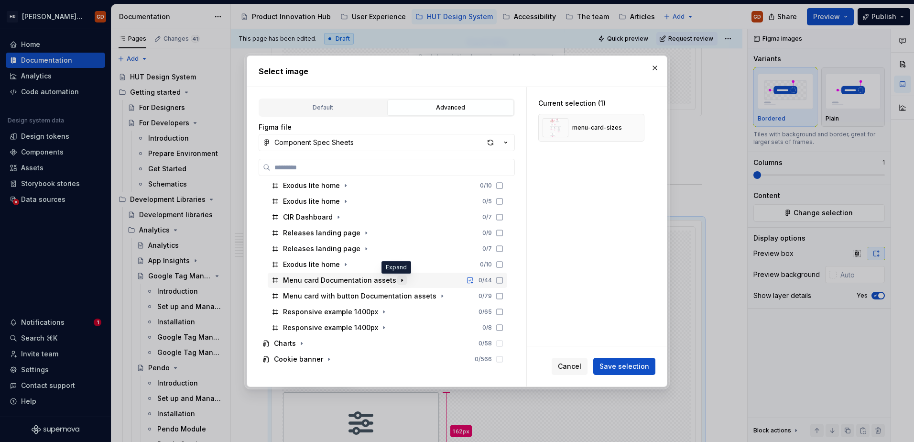
click at [398, 281] on icon "button" at bounding box center [402, 280] width 8 height 8
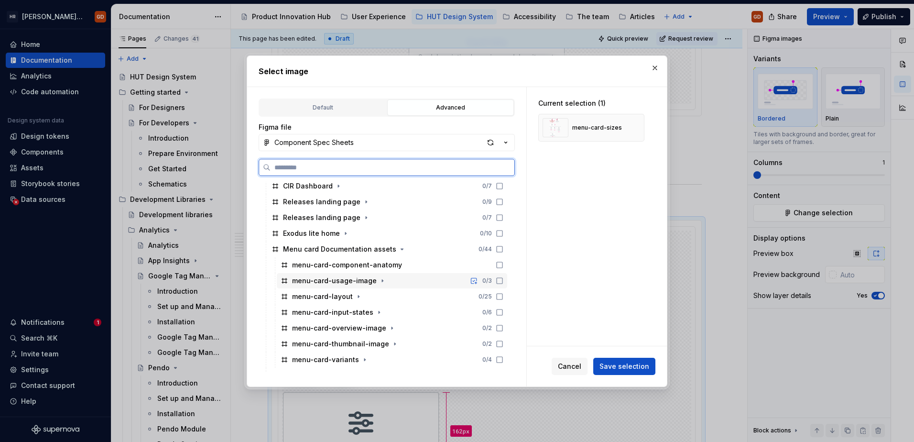
scroll to position [430, 0]
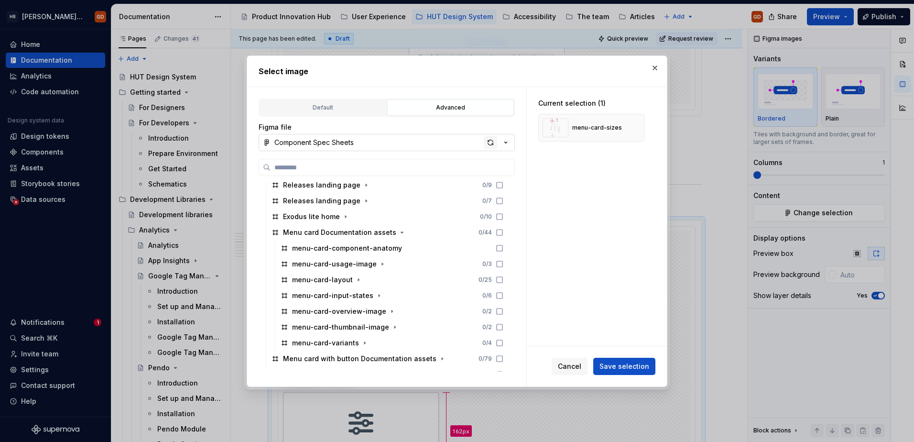
click at [491, 144] on div "button" at bounding box center [490, 142] width 13 height 13
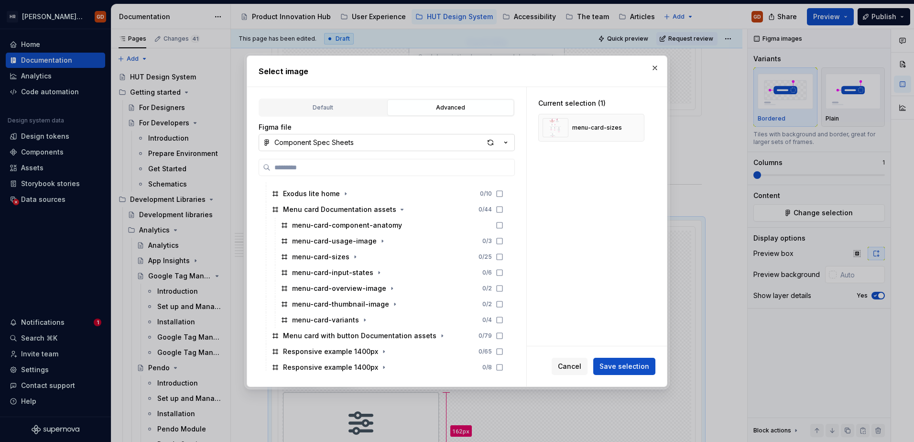
scroll to position [478, 0]
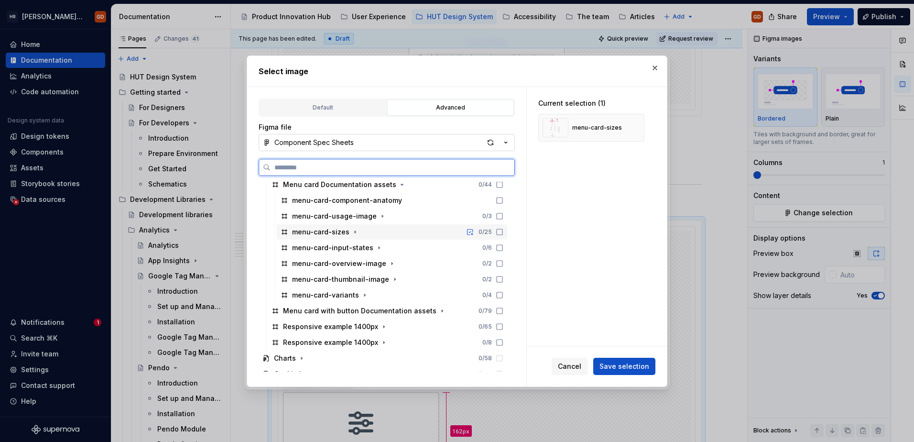
click at [335, 234] on div "menu-card-sizes" at bounding box center [320, 232] width 57 height 10
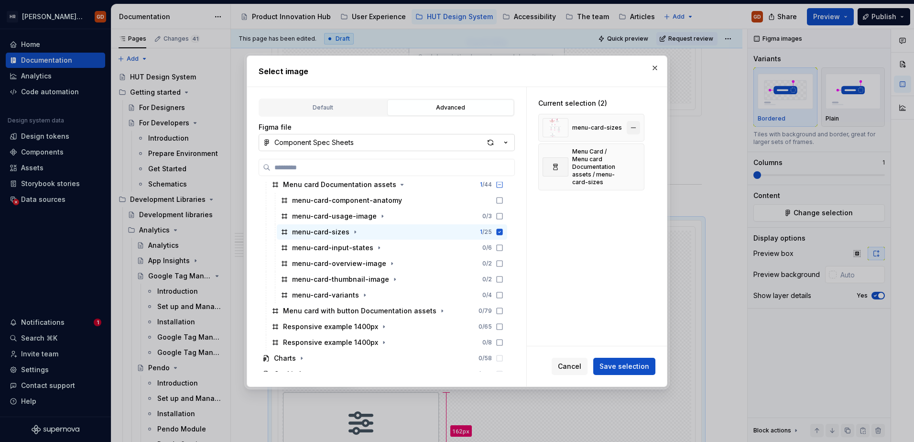
click at [633, 128] on button "button" at bounding box center [632, 127] width 13 height 13
click at [631, 338] on button "Save selection" at bounding box center [624, 365] width 62 height 17
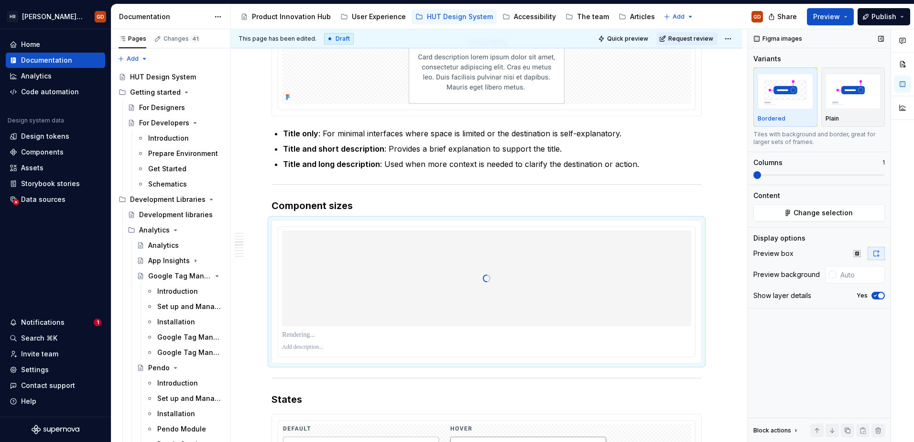
click at [730, 296] on span "button" at bounding box center [881, 295] width 6 height 6
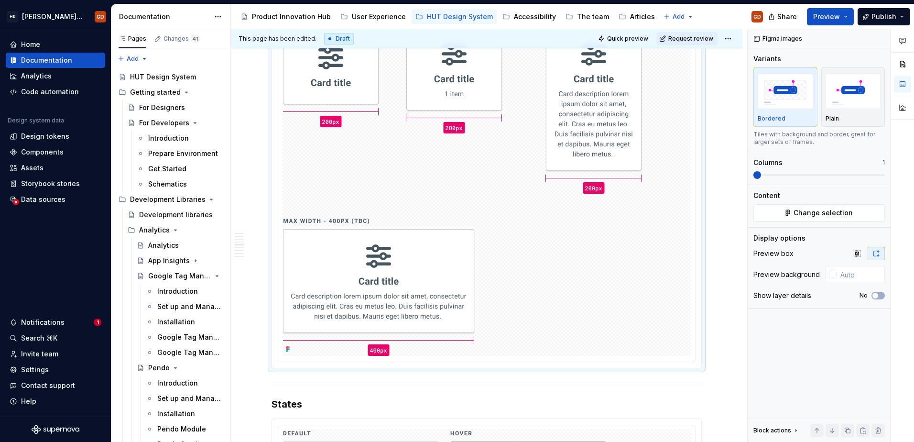
scroll to position [1389, 0]
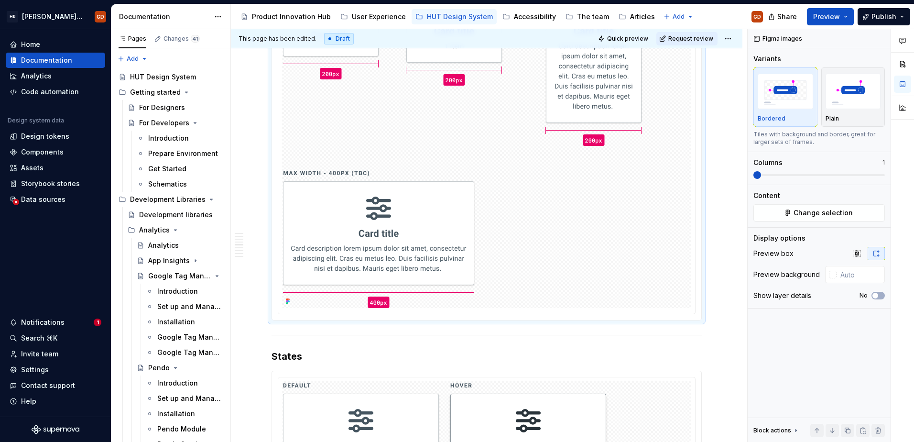
click at [719, 295] on div "When to use To present users with a set of navigational options on a dashboard …" at bounding box center [486, 158] width 511 height 2717
click at [690, 325] on div "When to use To present users with a set of navigational options on a dashboard …" at bounding box center [486, 98] width 430 height 2551
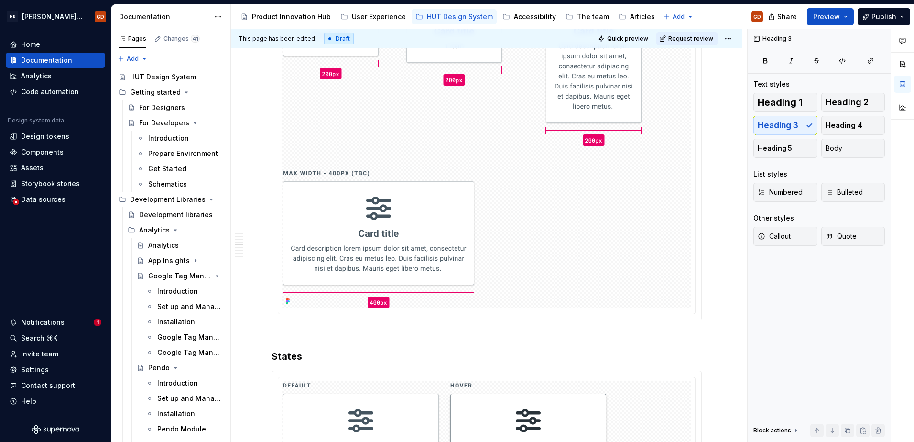
click at [706, 310] on div "When to use To present users with a set of navigational options on a dashboard …" at bounding box center [486, 158] width 511 height 2717
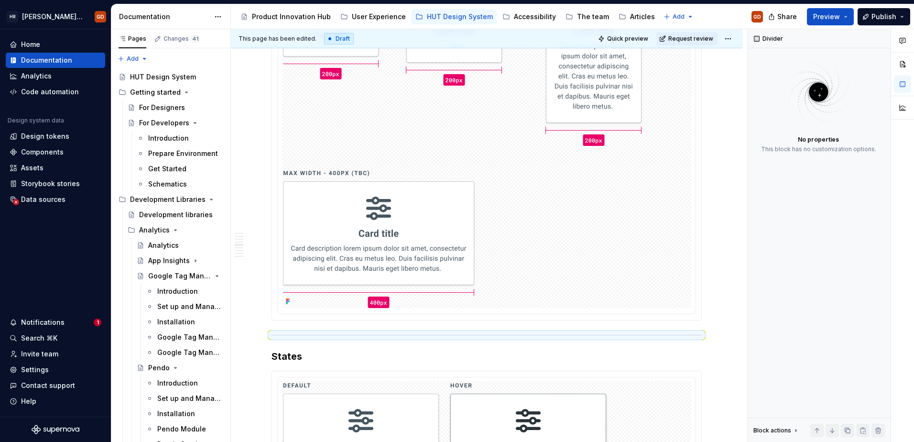
click at [679, 295] on img at bounding box center [486, 6] width 407 height 603
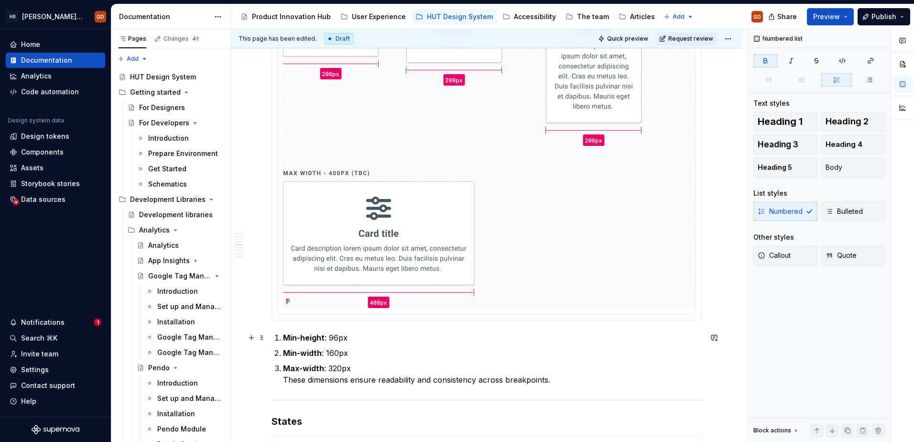
click at [283, 335] on strong "Min-height" at bounding box center [304, 338] width 42 height 10
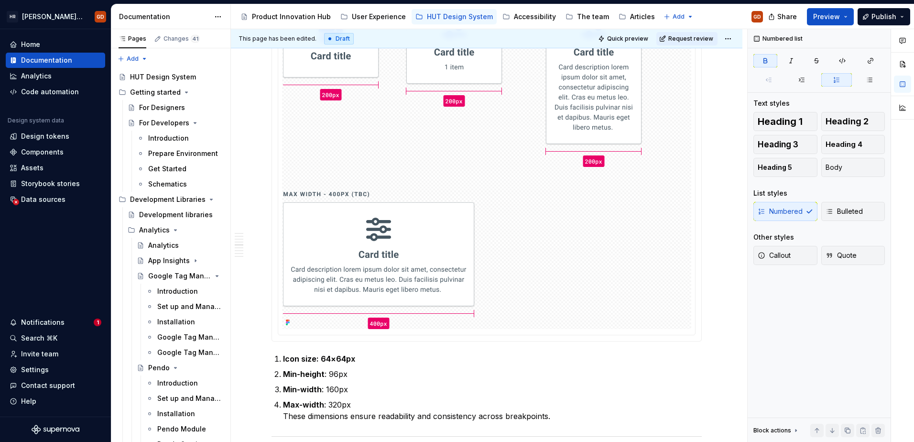
scroll to position [1436, 0]
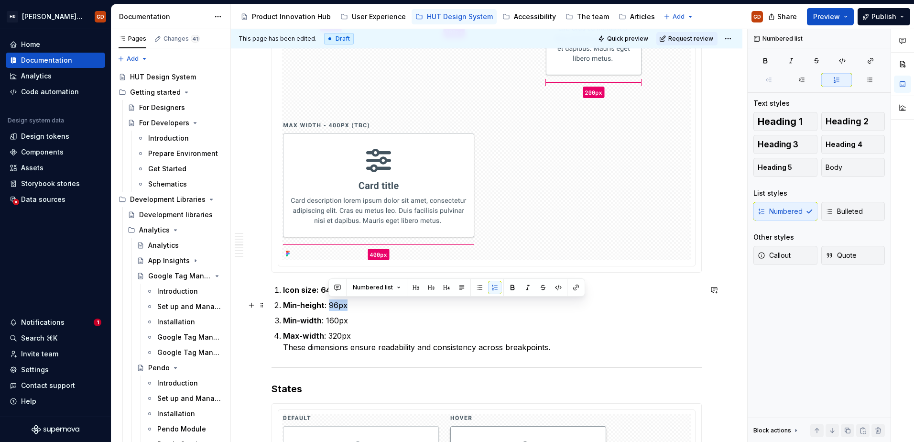
drag, startPoint x: 340, startPoint y: 306, endPoint x: 328, endPoint y: 306, distance: 11.5
click at [328, 306] on p "Min-height : 96px" at bounding box center [492, 304] width 419 height 11
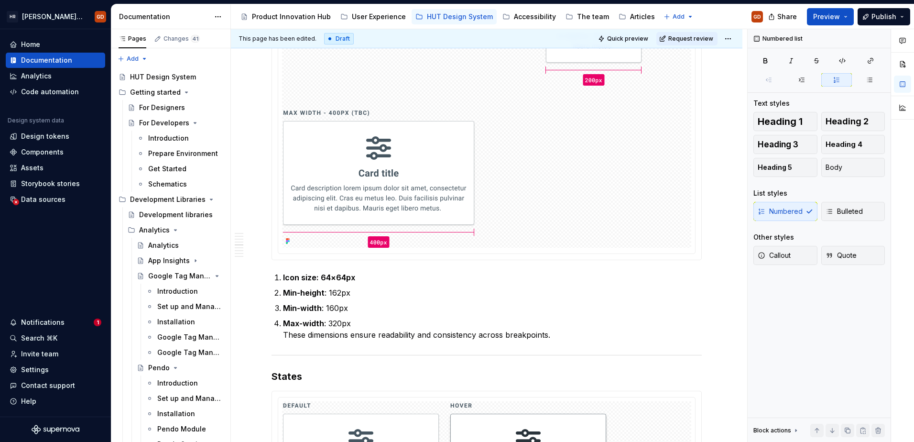
scroll to position [1484, 0]
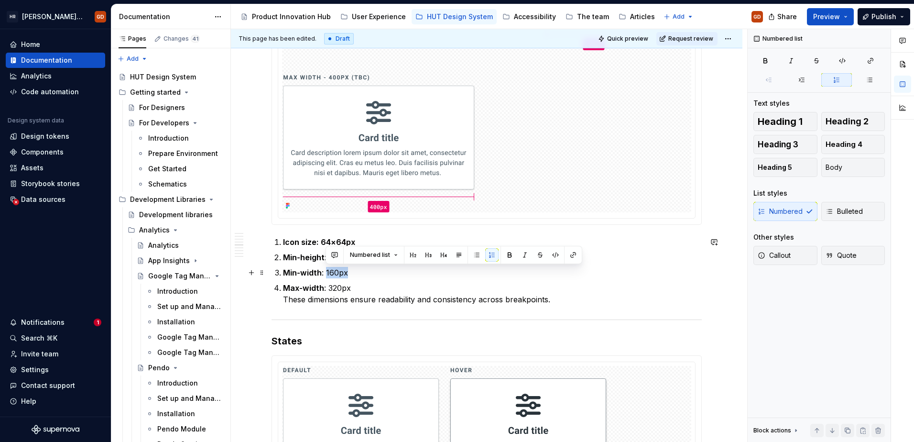
drag, startPoint x: 359, startPoint y: 276, endPoint x: 327, endPoint y: 275, distance: 32.0
click at [327, 275] on p "Min-width : 160px" at bounding box center [492, 272] width 419 height 11
drag, startPoint x: 349, startPoint y: 289, endPoint x: 328, endPoint y: 288, distance: 21.5
click at [328, 288] on p "Max-width : 320px These dimensions ensure readability and consistency across br…" at bounding box center [492, 293] width 419 height 23
click at [283, 299] on p "Max-width : 400px These dimensions ensure readability and consistency across br…" at bounding box center [492, 293] width 419 height 23
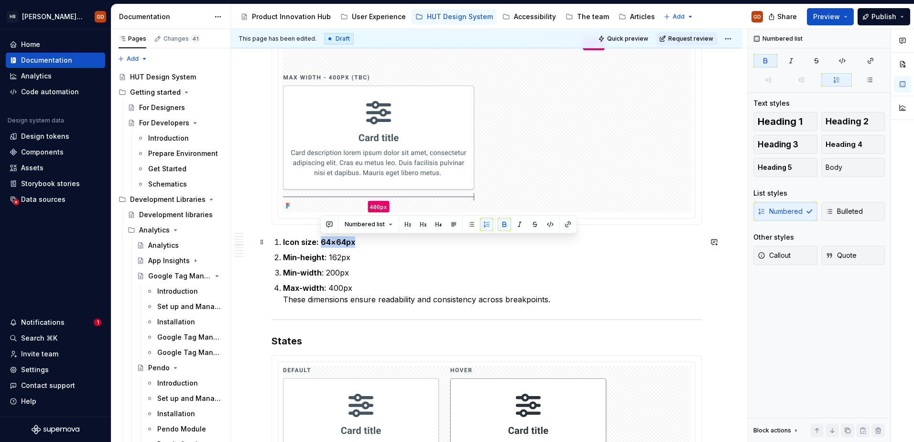
drag, startPoint x: 322, startPoint y: 242, endPoint x: 361, endPoint y: 244, distance: 39.7
click at [361, 244] on p "Icon size: 64×64px" at bounding box center [492, 241] width 419 height 11
click at [392, 259] on p "Min-height : 162px" at bounding box center [492, 256] width 419 height 11
click at [327, 267] on p "Min-width : 200px" at bounding box center [492, 272] width 419 height 11
click at [730, 202] on button "Bulleted" at bounding box center [853, 211] width 64 height 19
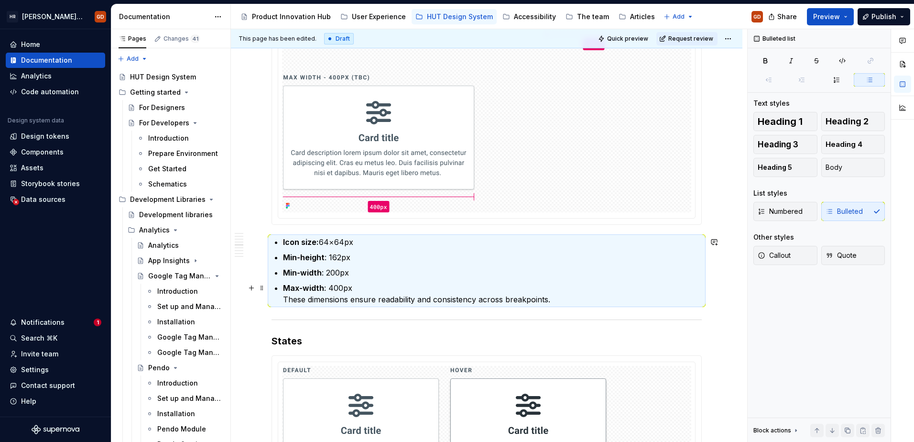
click at [549, 297] on p "Max-width : 400px These dimensions ensure readability and consistency across br…" at bounding box center [492, 293] width 419 height 23
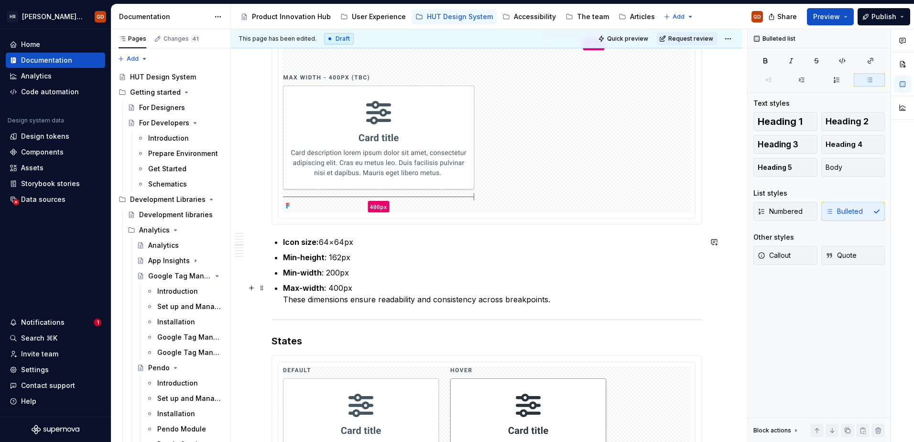
click at [283, 299] on p "Max-width : 400px These dimensions ensure readability and consistency across br…" at bounding box center [492, 293] width 419 height 23
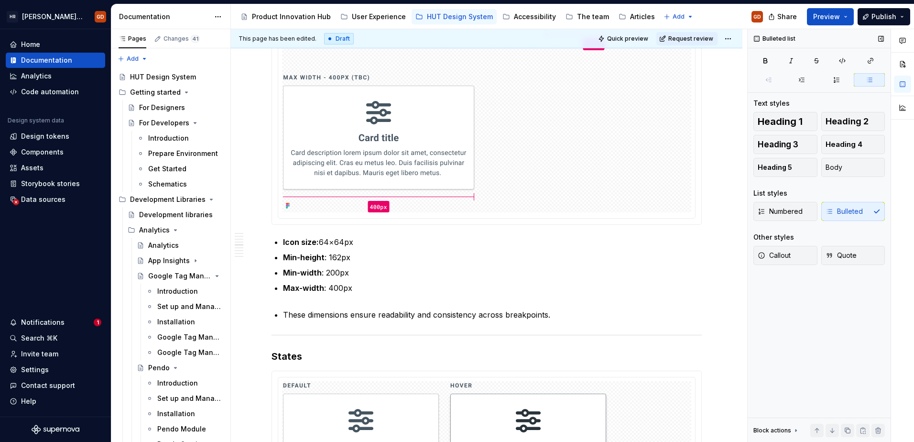
click at [730, 208] on div "Numbered Bulleted" at bounding box center [818, 211] width 131 height 19
click at [730, 165] on button "Body" at bounding box center [853, 167] width 64 height 19
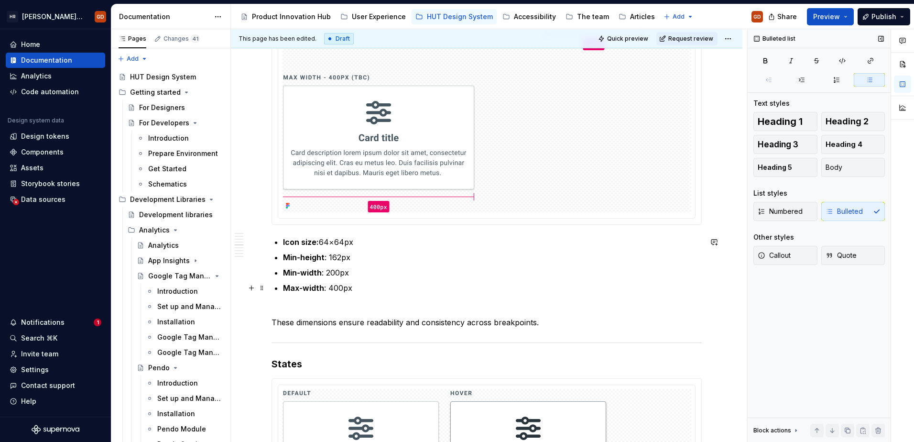
click at [297, 301] on p "Max-width : 400px" at bounding box center [492, 293] width 419 height 23
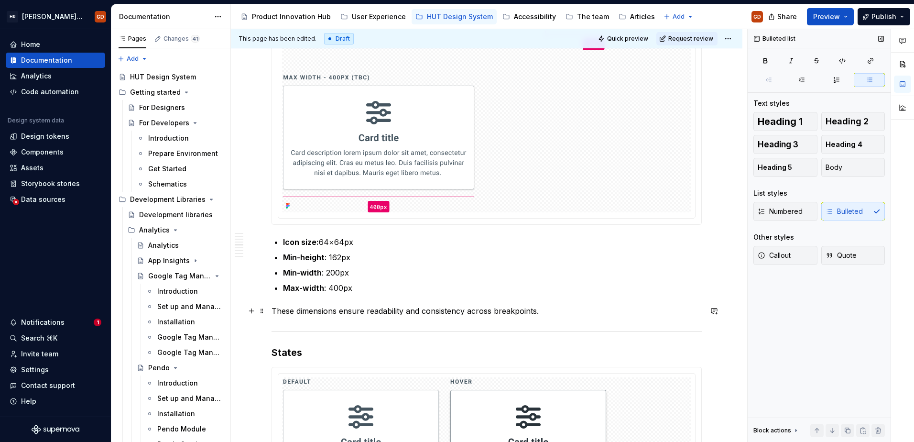
click at [273, 308] on p "These dimensions ensure readability and consistency across breakpoints." at bounding box center [486, 310] width 430 height 11
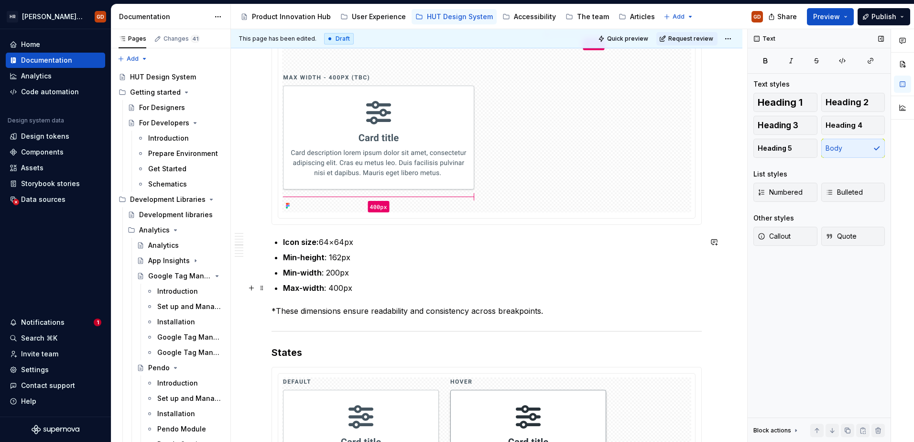
click at [364, 284] on p "Max-width : 400px" at bounding box center [492, 287] width 419 height 11
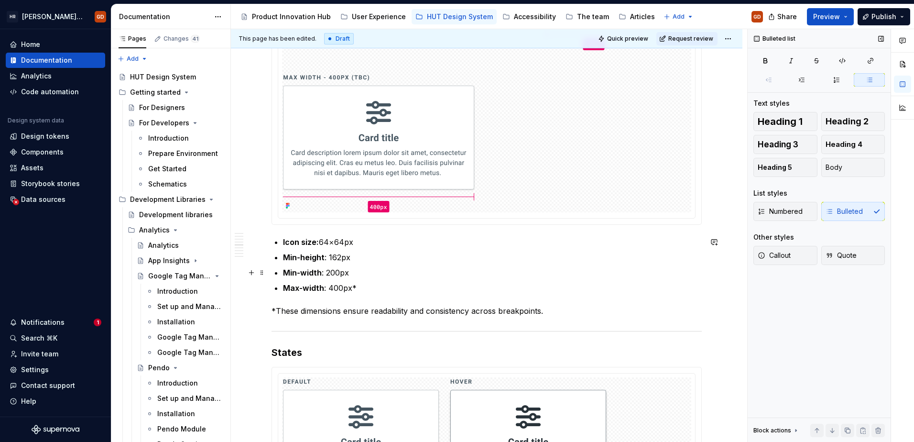
click at [356, 272] on p "Min-width : 200px" at bounding box center [492, 272] width 419 height 11
click at [559, 313] on p "*These dimensions ensure readability and consistency across breakpoints." at bounding box center [486, 310] width 430 height 11
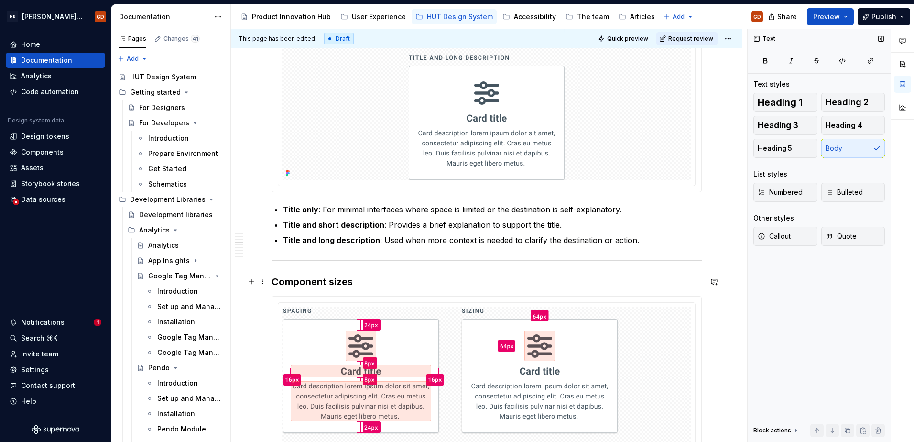
scroll to position [669, 0]
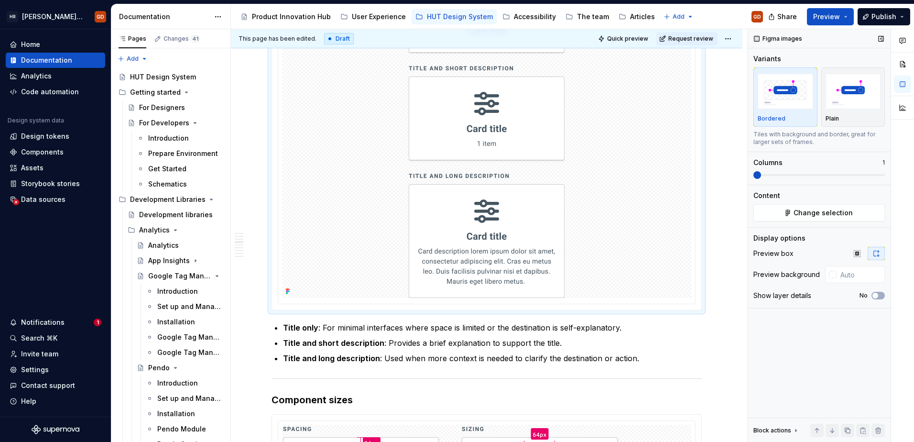
click at [519, 207] on img at bounding box center [487, 130] width 156 height 335
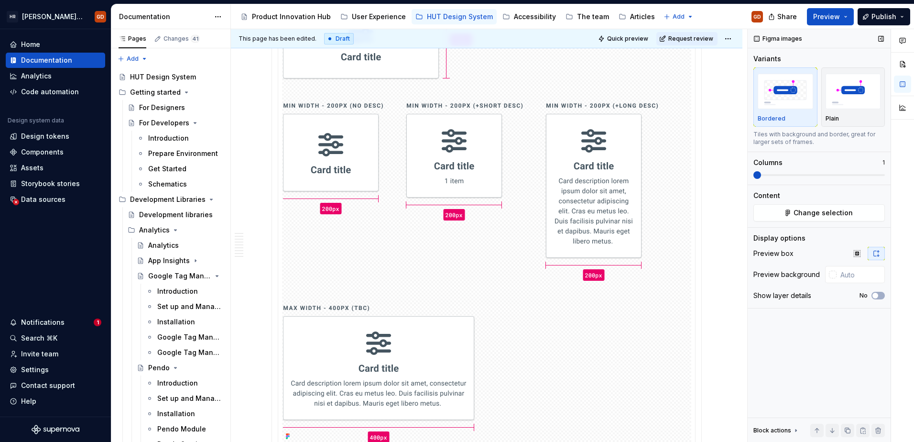
scroll to position [1195, 0]
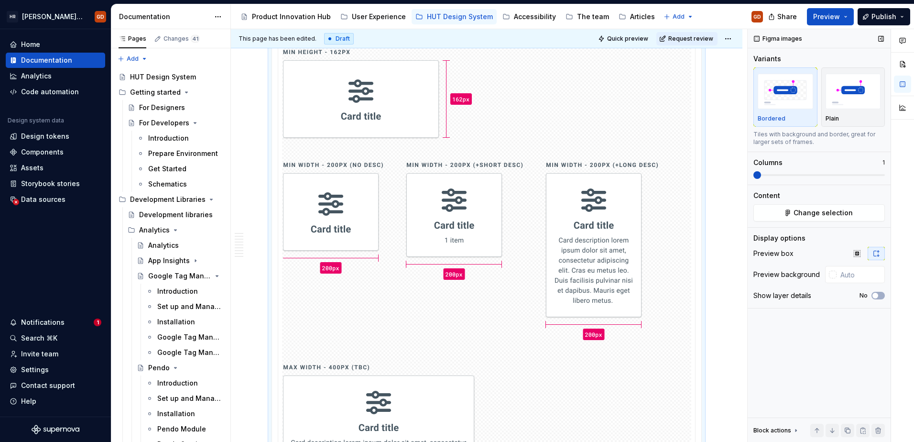
click at [464, 255] on img at bounding box center [486, 200] width 407 height 603
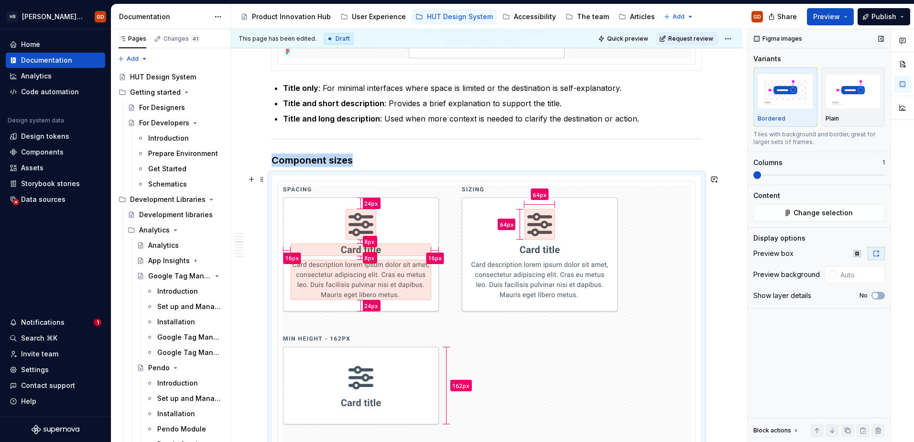
scroll to position [908, 0]
click at [486, 182] on html "[PERSON_NAME] UI Toolkit (HUT) GD Home Documentation Analytics Code automation …" at bounding box center [457, 221] width 914 height 442
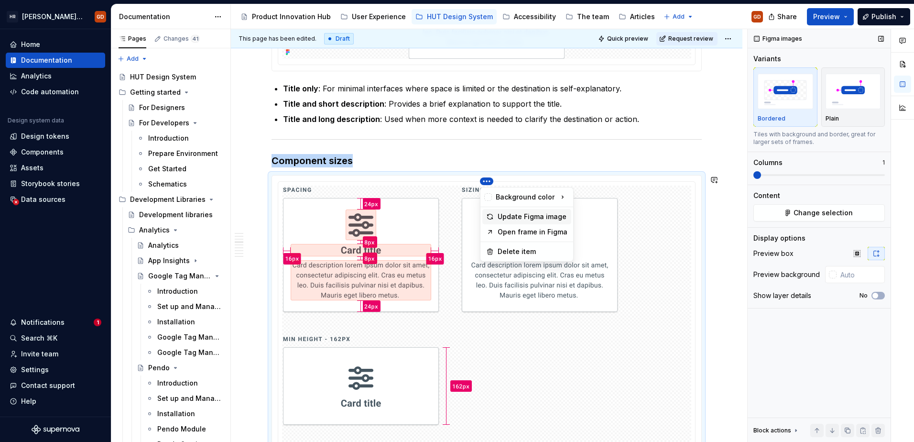
click at [531, 216] on div "Update Figma image" at bounding box center [532, 217] width 70 height 10
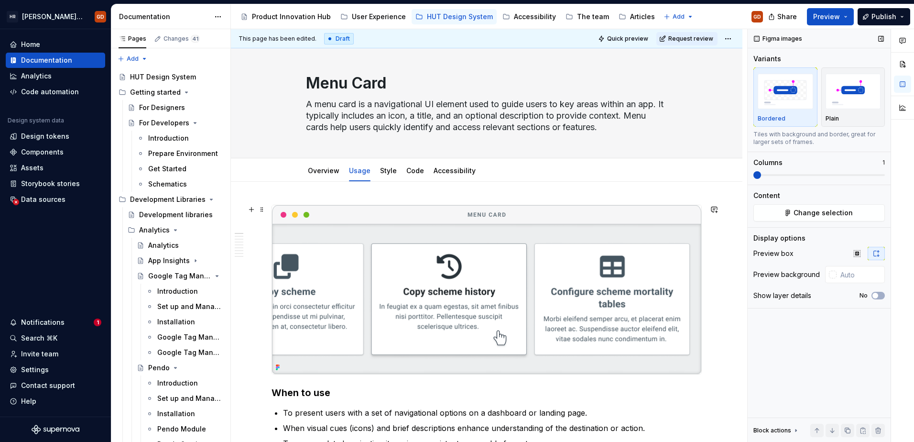
scroll to position [0, 0]
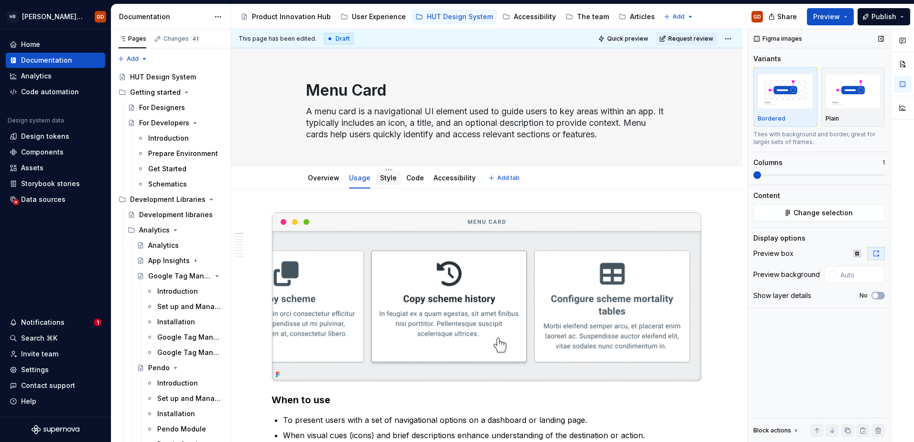
click at [389, 180] on link "Style" at bounding box center [388, 177] width 17 height 8
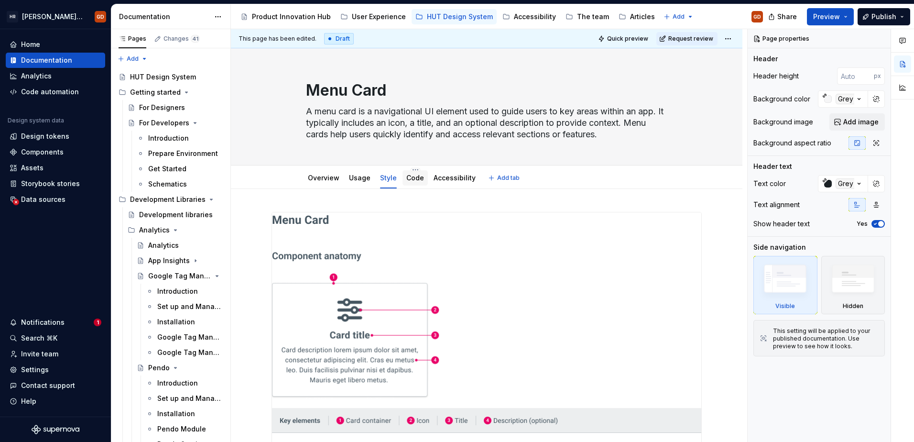
click at [413, 181] on link "Code" at bounding box center [415, 177] width 18 height 8
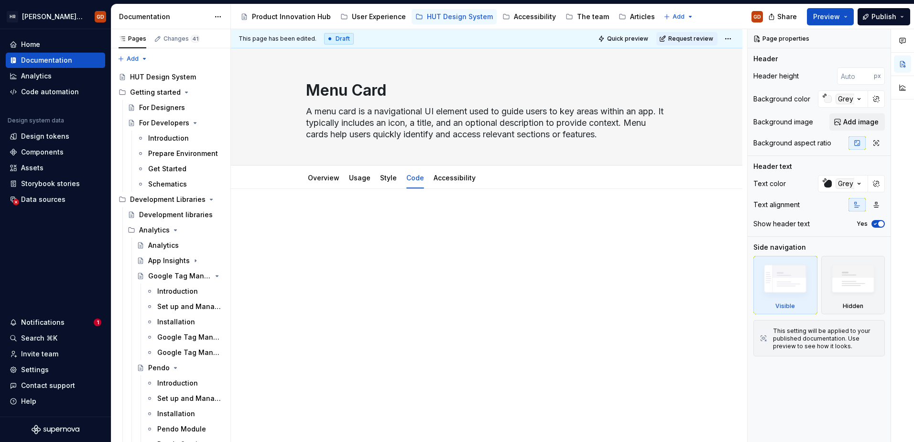
click at [437, 208] on div at bounding box center [486, 290] width 511 height 203
click at [450, 183] on div "Accessibility" at bounding box center [455, 177] width 50 height 15
type textarea "*"
click at [404, 204] on div at bounding box center [486, 290] width 511 height 203
click at [403, 216] on p at bounding box center [486, 217] width 430 height 11
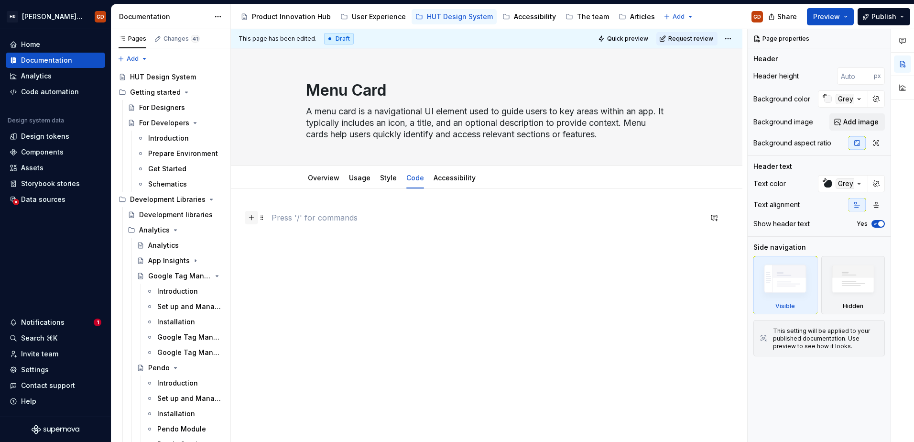
click at [250, 220] on button "button" at bounding box center [251, 217] width 13 height 13
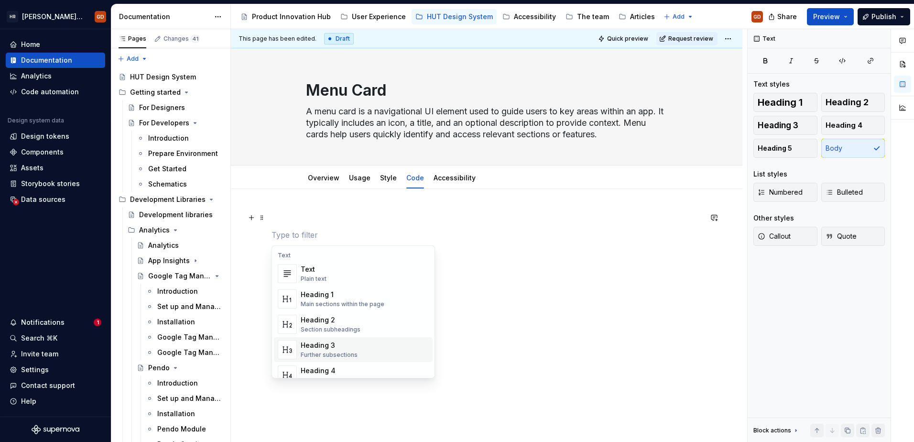
scroll to position [191, 0]
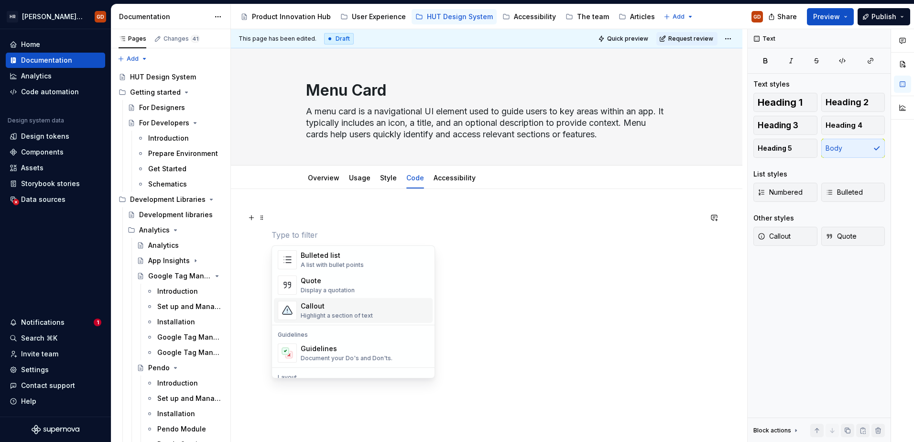
click at [345, 308] on div "Callout" at bounding box center [337, 306] width 72 height 10
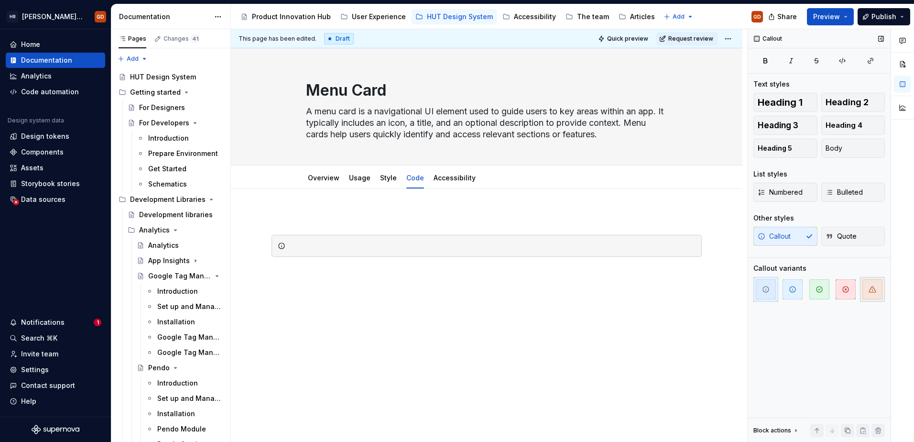
click at [730, 286] on span "button" at bounding box center [872, 289] width 20 height 20
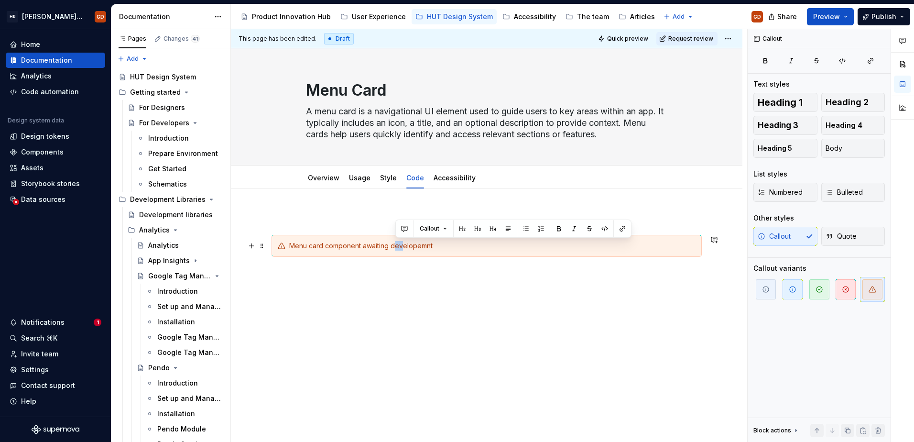
click at [403, 247] on div "Menu card component awaiting developemnt" at bounding box center [492, 246] width 406 height 10
drag, startPoint x: 447, startPoint y: 248, endPoint x: 364, endPoint y: 248, distance: 83.1
click at [364, 248] on div "Menu card component awaiting developemnt" at bounding box center [492, 246] width 406 height 10
drag, startPoint x: 410, startPoint y: 246, endPoint x: 394, endPoint y: 248, distance: 15.5
click at [394, 248] on div "Menu card component awaiting developemnt" at bounding box center [492, 246] width 406 height 10
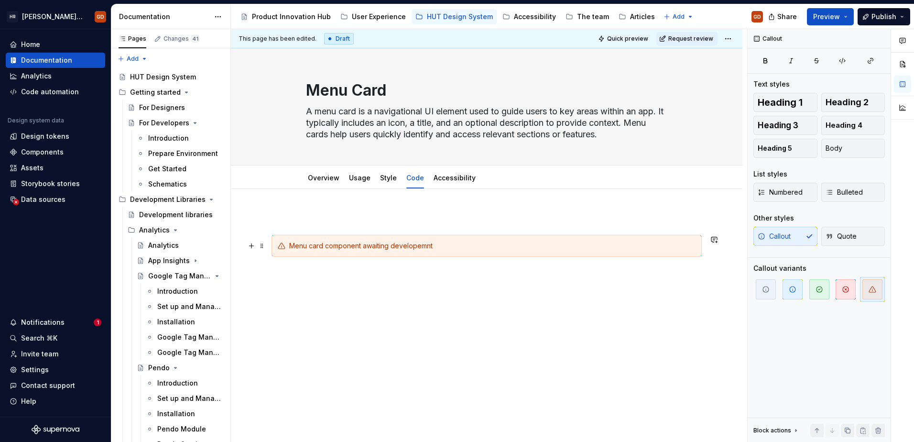
click at [401, 246] on div "Menu card component awaiting developemnt" at bounding box center [492, 246] width 406 height 10
click at [464, 250] on div "Menu card component awaiting development" at bounding box center [492, 246] width 406 height 10
click at [343, 226] on div "Menu card component awaiting development" at bounding box center [486, 234] width 430 height 45
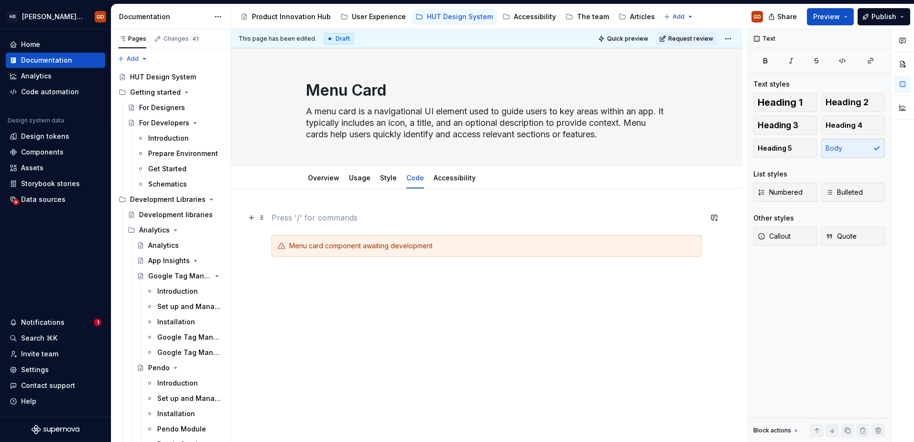
click at [334, 216] on p at bounding box center [486, 217] width 430 height 11
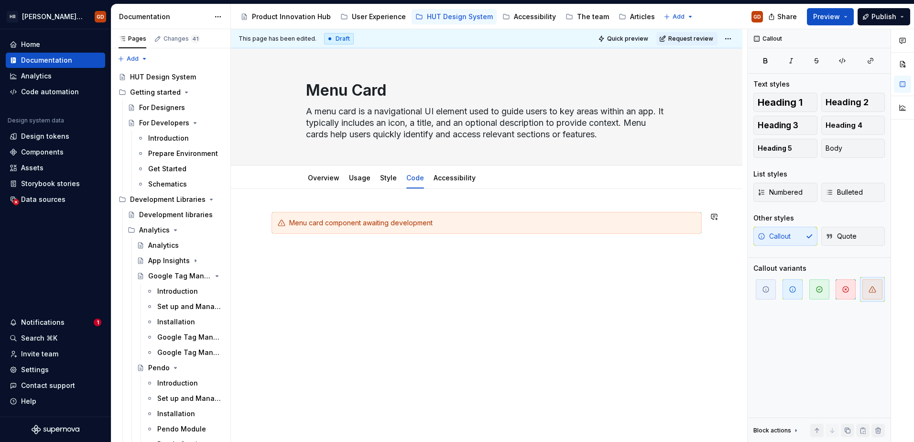
click at [459, 323] on div "Menu card component awaiting development" at bounding box center [486, 290] width 511 height 203
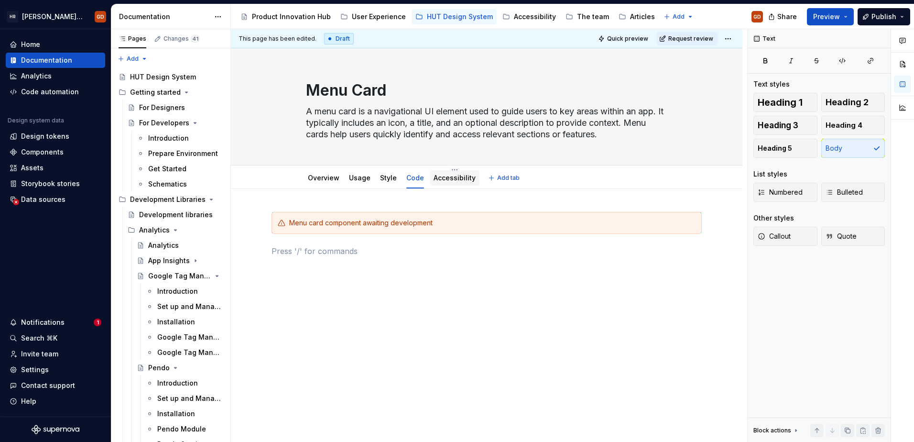
click at [443, 173] on link "Accessibility" at bounding box center [454, 177] width 42 height 8
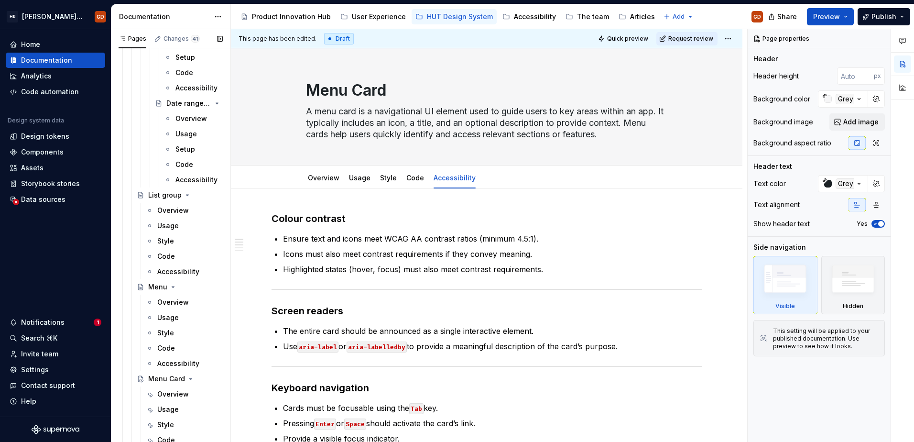
scroll to position [4062, 0]
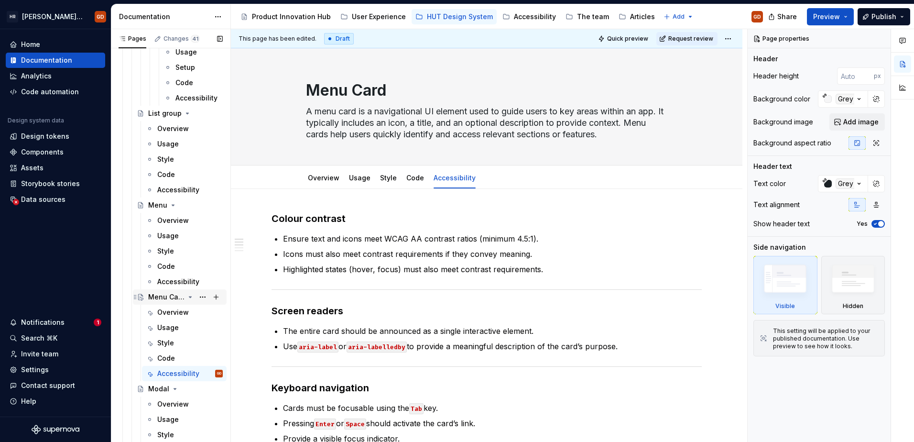
drag, startPoint x: 161, startPoint y: 292, endPoint x: 152, endPoint y: 295, distance: 9.5
click at [152, 295] on div "Menu Card" at bounding box center [166, 297] width 36 height 10
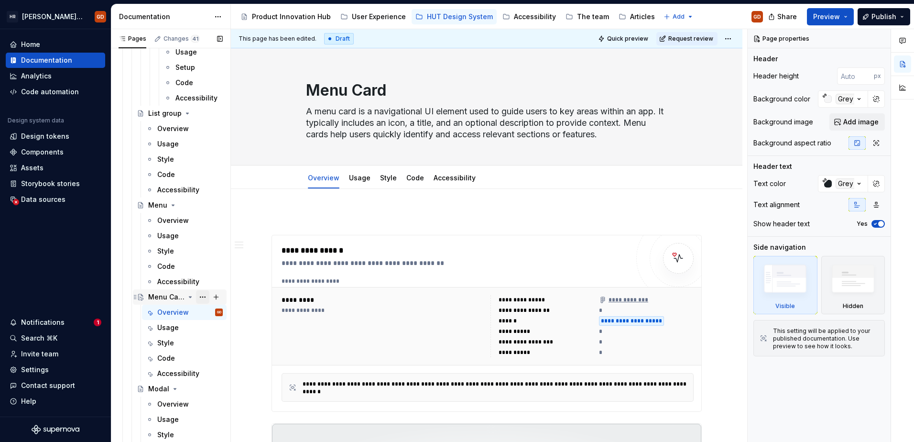
click at [199, 296] on button "Page tree" at bounding box center [202, 296] width 13 height 13
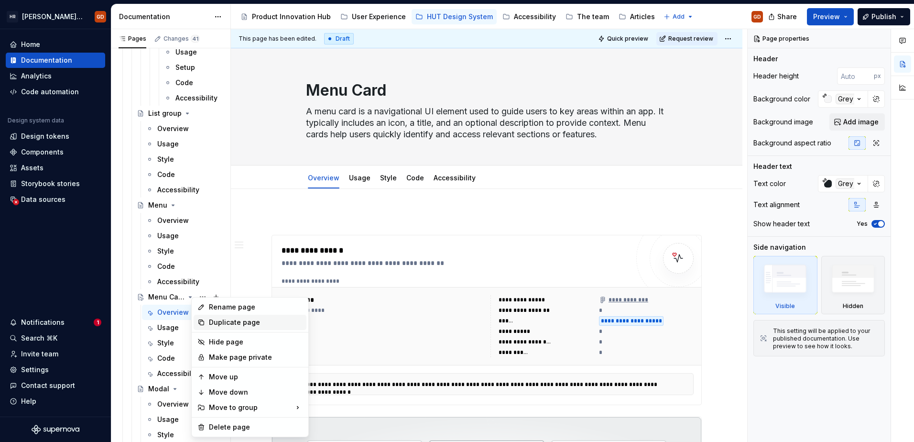
click at [213, 321] on div "Duplicate page" at bounding box center [256, 322] width 94 height 10
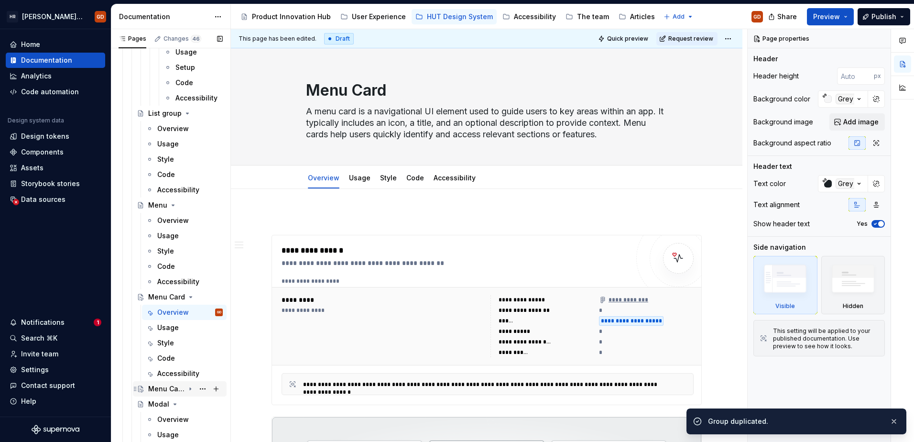
click at [171, 338] on div "Menu Card" at bounding box center [166, 389] width 36 height 10
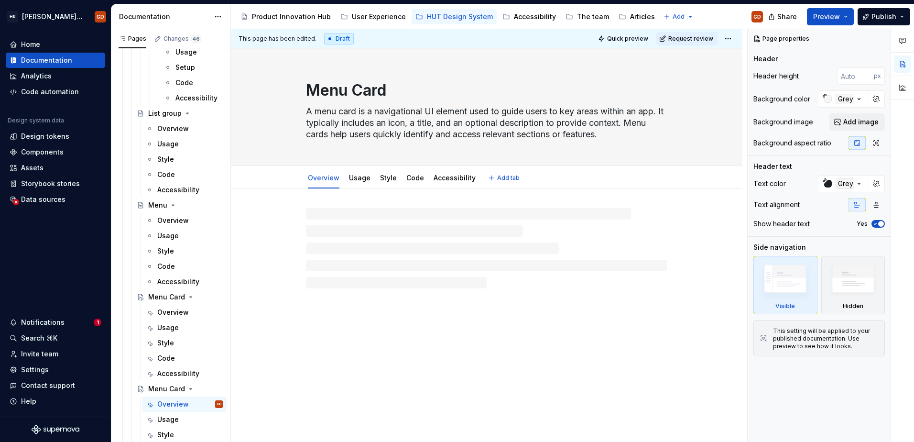
click at [387, 94] on textarea "Menu Card" at bounding box center [484, 90] width 361 height 23
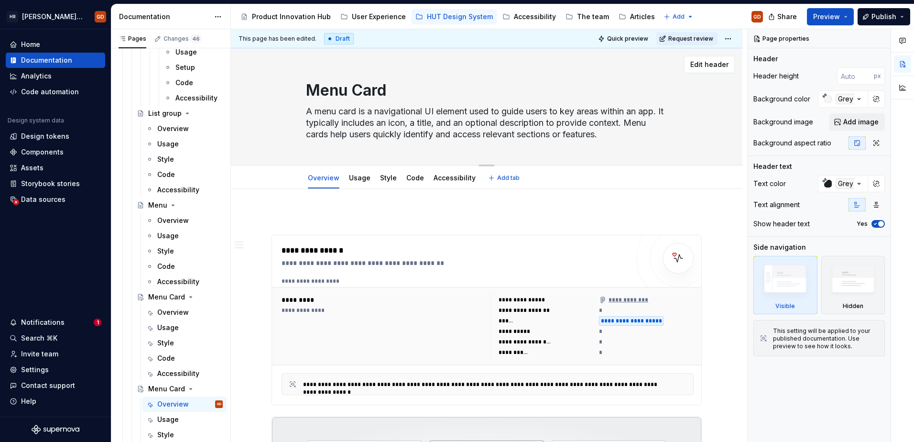
type textarea "*"
type textarea "Menu Card"
type textarea "*"
type textarea "Menu Card w"
type textarea "*"
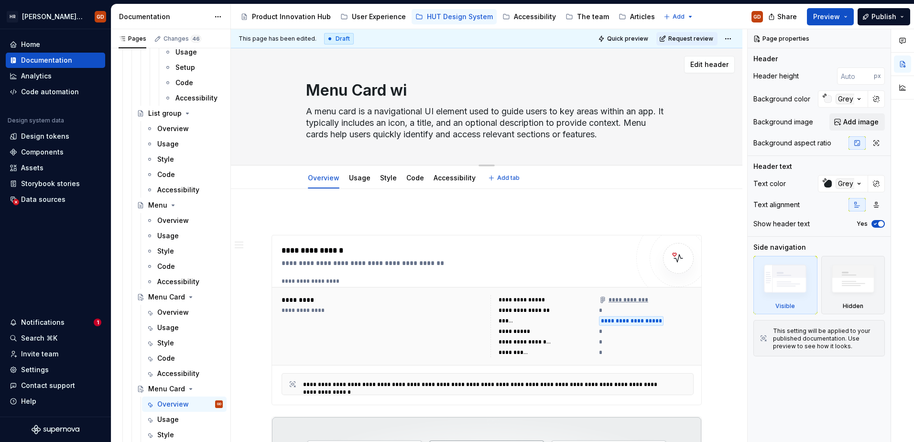
type textarea "Menu Card wit"
type textarea "*"
type textarea "Menu Card with"
type textarea "*"
type textarea "Menu Card with"
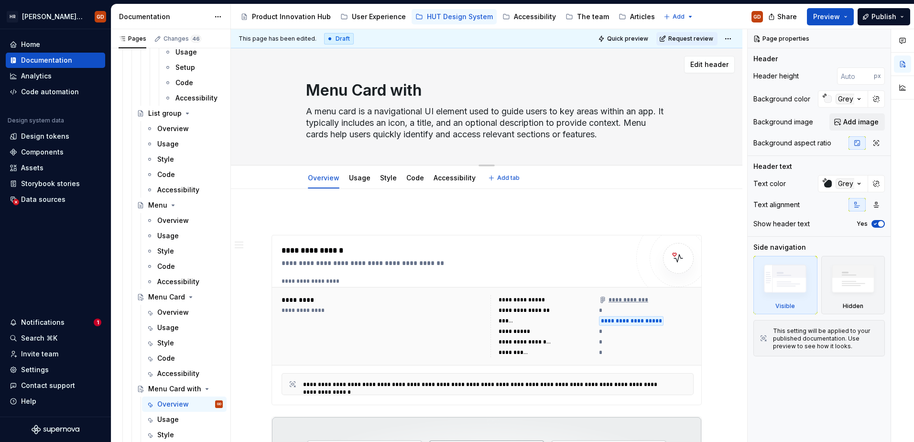
type textarea "*"
type textarea "Menu Card with b"
type textarea "*"
type textarea "Menu Card with bu"
type textarea "*"
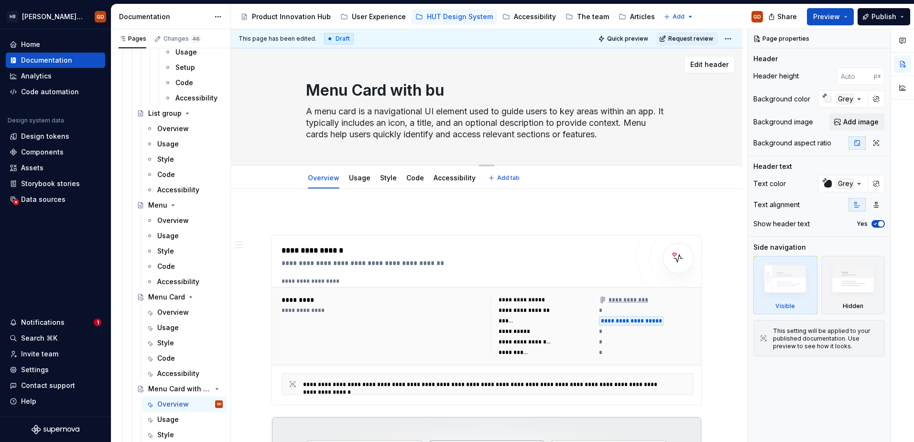
type textarea "Menu Card with but"
type textarea "*"
type textarea "Menu Card with butt"
type textarea "*"
type textarea "Menu Card with butto"
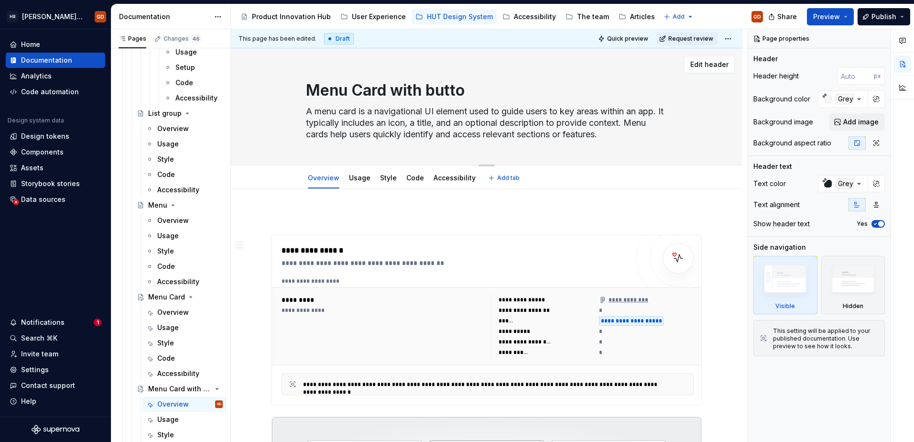
type textarea "*"
type textarea "Menu Card with button"
type textarea "*"
type textarea "Menu Card with buttons"
drag, startPoint x: 363, startPoint y: 93, endPoint x: 356, endPoint y: 94, distance: 6.8
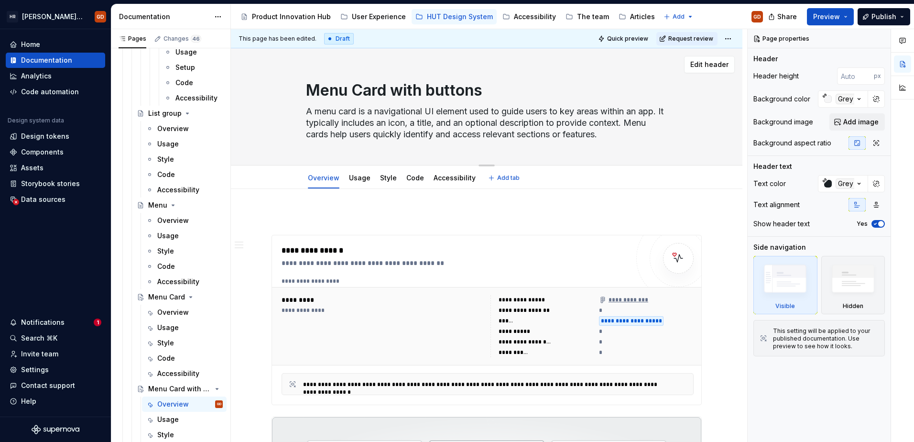
click at [356, 94] on textarea "Menu Card with buttons" at bounding box center [484, 90] width 361 height 23
type textarea "*"
type textarea "Menu card with buttons"
type textarea "*"
type textarea "Menu card with buttons"
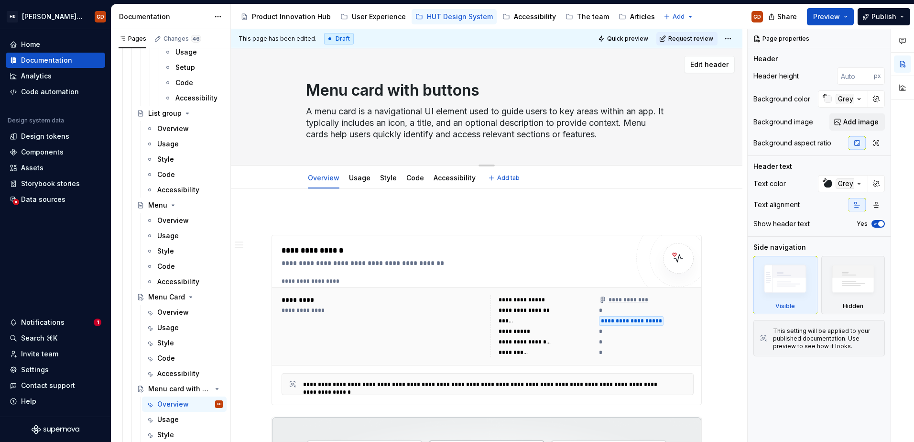
click at [360, 127] on textarea "A menu card is a navigational UI element used to guide users to key areas withi…" at bounding box center [484, 123] width 361 height 38
drag, startPoint x: 166, startPoint y: 293, endPoint x: 343, endPoint y: 124, distance: 244.7
click at [166, 293] on div "Menu Card" at bounding box center [166, 297] width 37 height 10
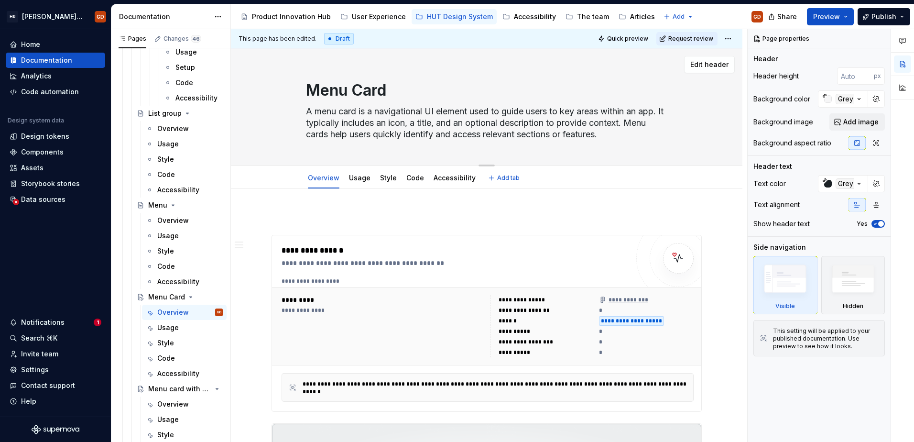
type textarea "*"
click at [356, 91] on textarea "Menu Card" at bounding box center [484, 90] width 361 height 23
type textarea "Menu card"
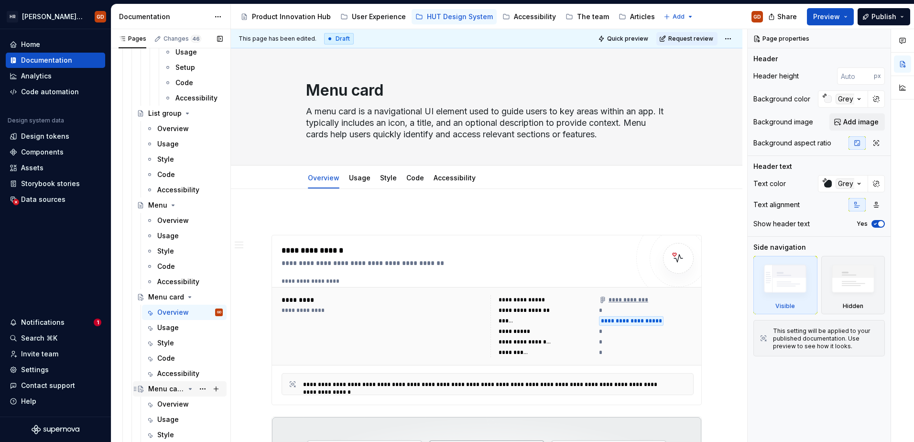
type textarea "*"
type textarea "Menu card"
click at [162, 338] on div "Menu card with buttons" at bounding box center [166, 389] width 36 height 10
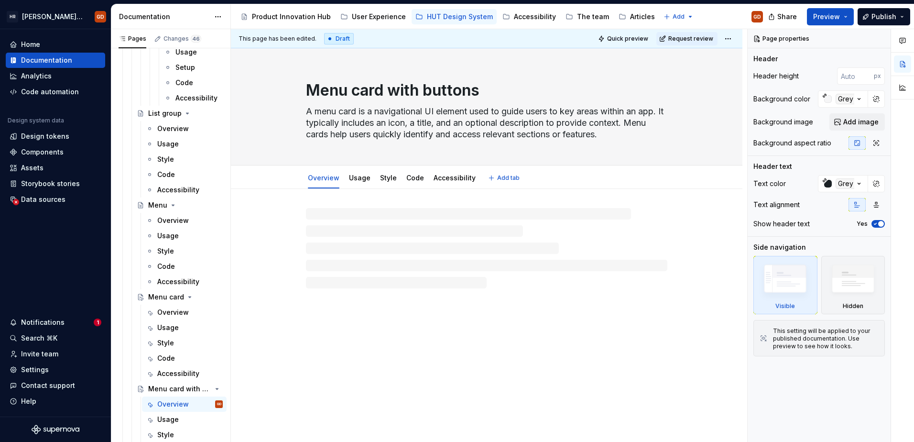
click at [460, 109] on textarea "A menu card is a navigational UI element used to guide users to key areas withi…" at bounding box center [484, 123] width 361 height 38
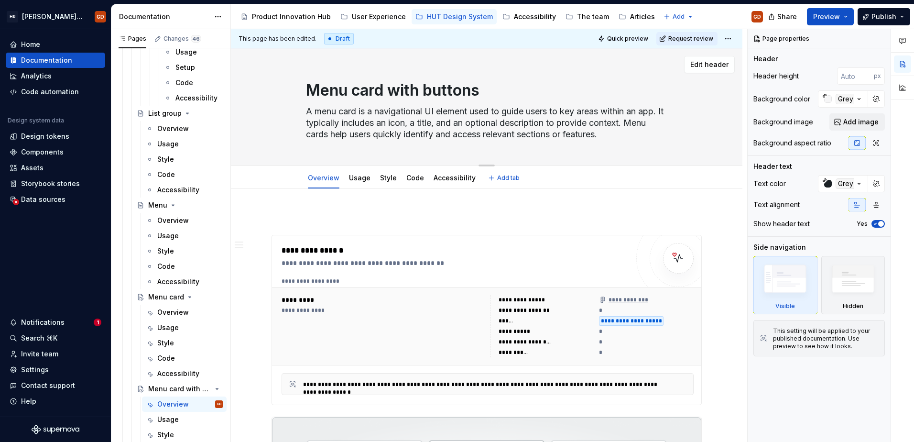
click at [519, 111] on textarea "A menu card is a navigational UI element used to guide users to key areas withi…" at bounding box center [484, 123] width 361 height 38
paste textarea "with buttons is a non-interactive container used to present one or more related…"
type textarea "*"
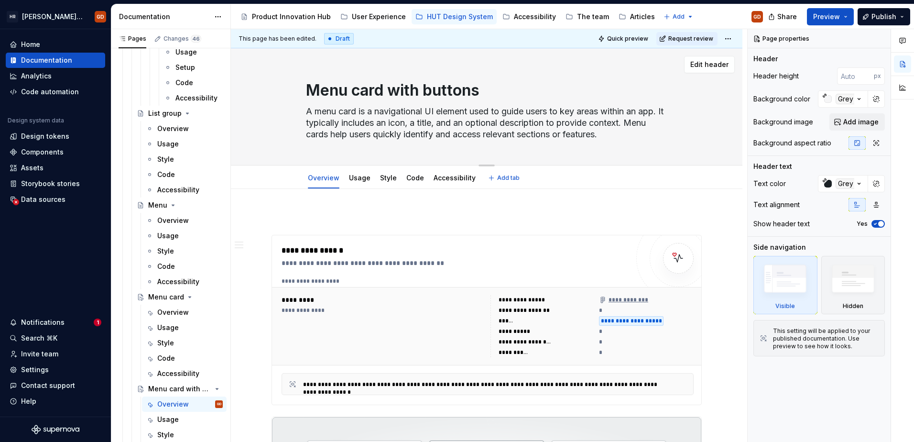
type textarea "A menu card with buttons is a non-interactive container used to present one or …"
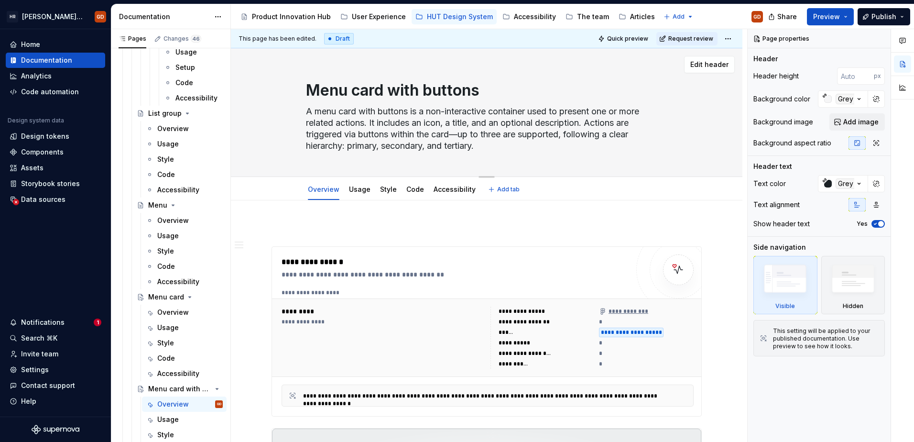
drag, startPoint x: 461, startPoint y: 135, endPoint x: 455, endPoint y: 135, distance: 5.7
click at [455, 135] on textarea "A menu card with buttons is a non-interactive container used to present one or …" at bounding box center [484, 129] width 361 height 50
type textarea "*"
type textarea "A menu card with buttons is a non-interactive container used to present one or …"
type textarea "*"
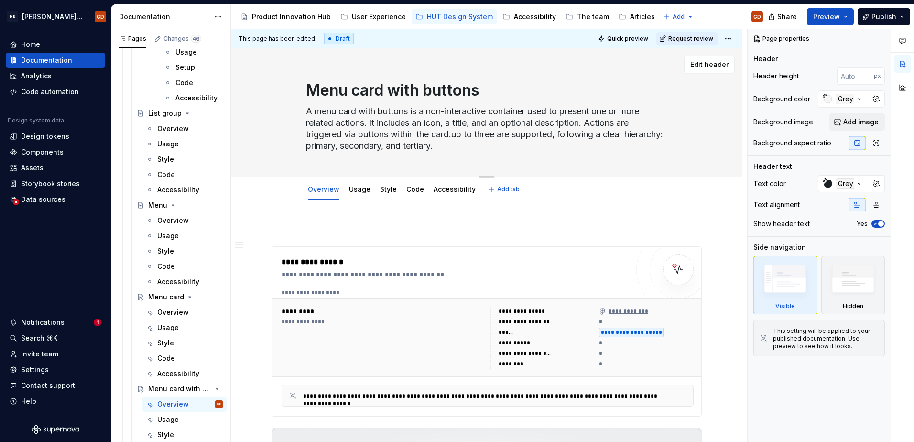
type textarea "A menu card with buttons is a non-interactive container used to present one or …"
click at [460, 135] on textarea "A menu card with buttons is a non-interactive container used to present one or …" at bounding box center [484, 129] width 361 height 50
type textarea "*"
type textarea "A menu card with buttons is a non-interactive container used to present one or …"
click at [518, 144] on textarea "A menu card with buttons is a non-interactive container used to present one or …" at bounding box center [484, 129] width 361 height 50
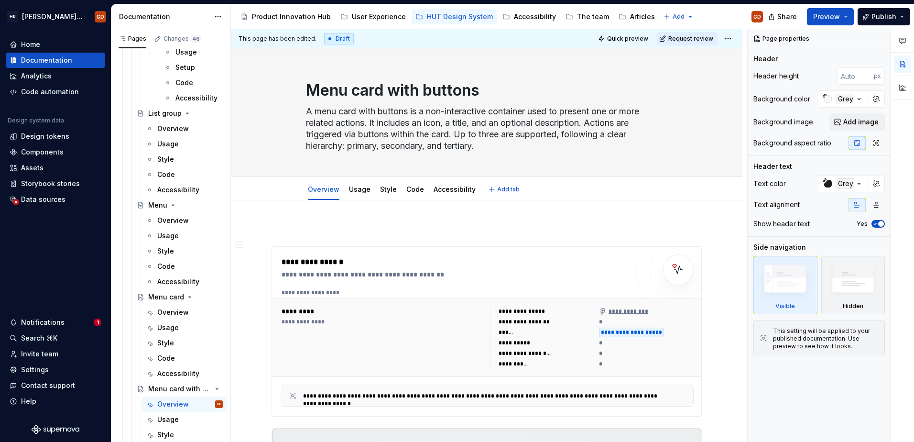
type textarea "*"
type textarea "A menu card with buttons is a non-interactive container used to present one or …"
click at [459, 280] on div "**********" at bounding box center [454, 331] width 347 height 150
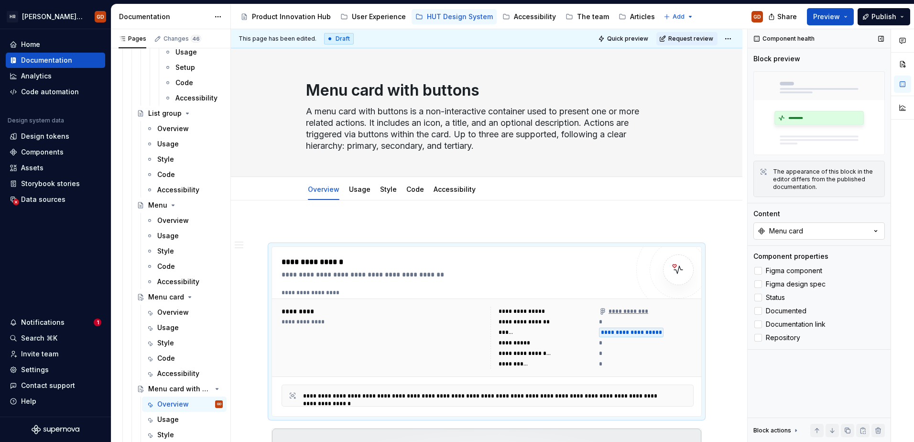
click at [730, 230] on div "Menu card" at bounding box center [786, 231] width 34 height 10
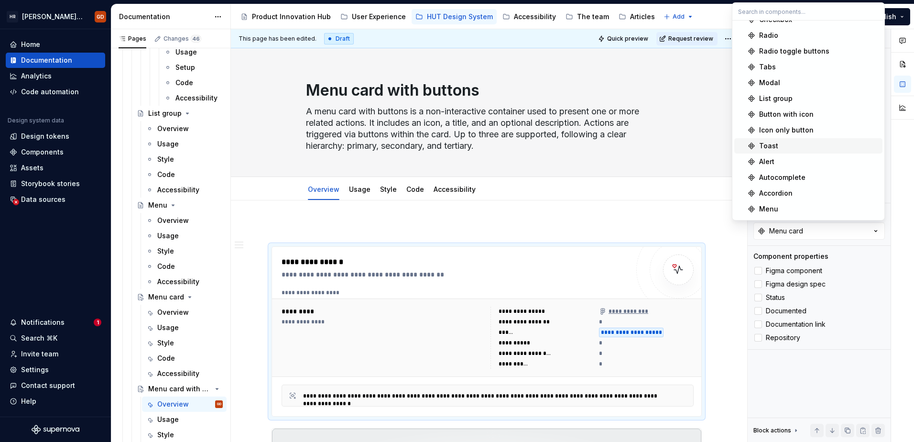
scroll to position [167, 0]
click at [730, 206] on div "Menu card with buttons" at bounding box center [799, 210] width 80 height 10
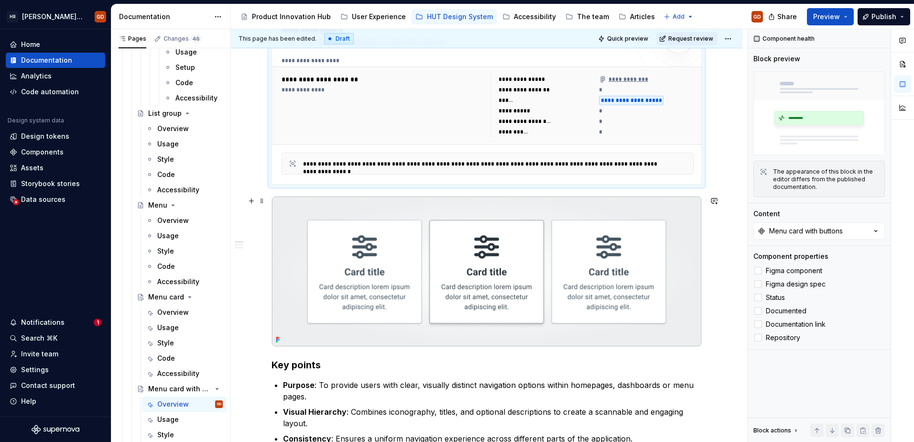
scroll to position [239, 0]
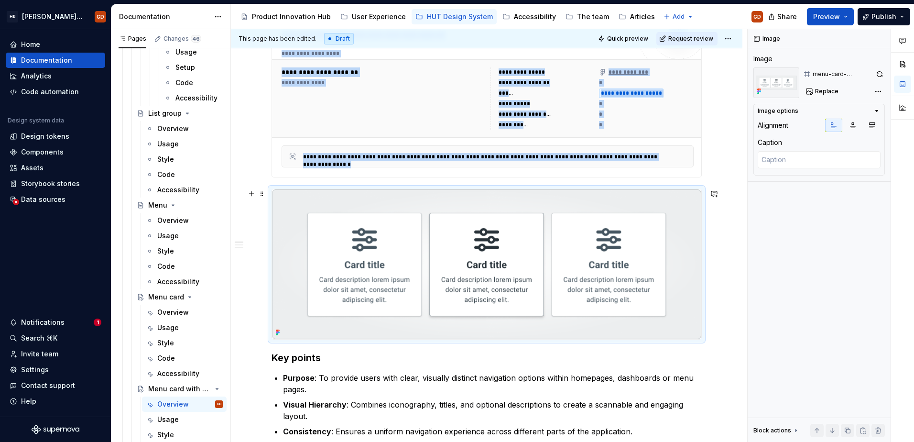
click at [527, 288] on img at bounding box center [486, 264] width 429 height 150
click at [730, 86] on button "Replace" at bounding box center [823, 91] width 40 height 13
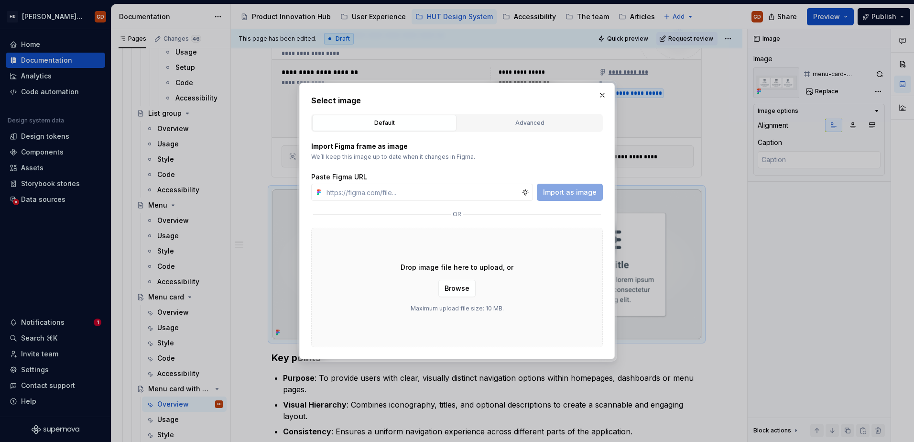
click at [520, 126] on div "Advanced" at bounding box center [530, 123] width 138 height 10
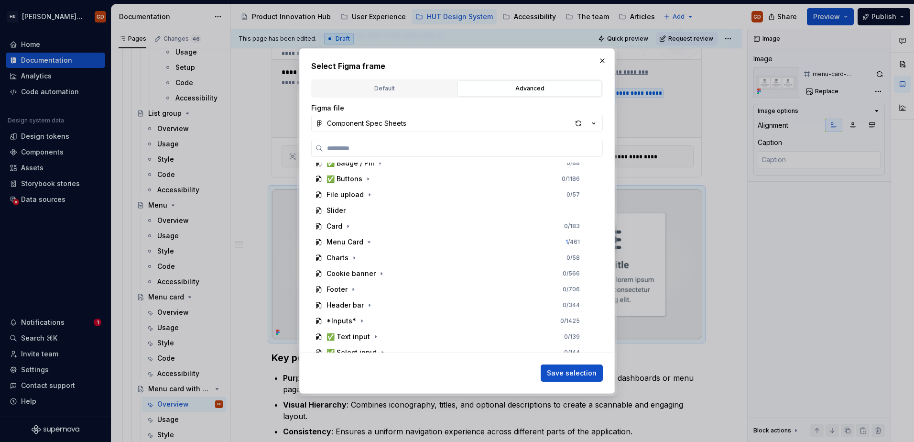
scroll to position [96, 0]
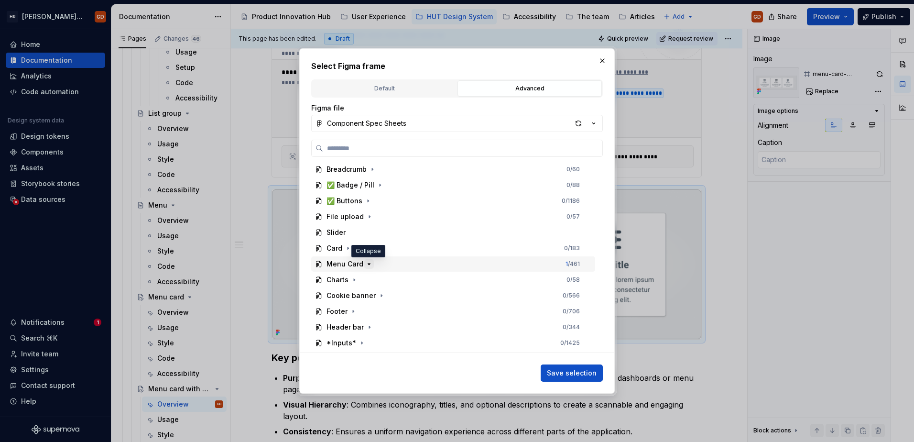
click at [368, 262] on icon "button" at bounding box center [369, 264] width 8 height 8
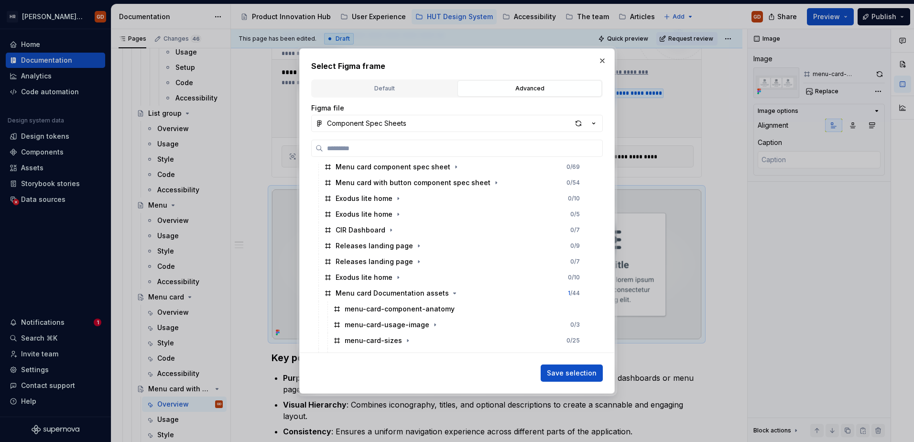
scroll to position [382, 0]
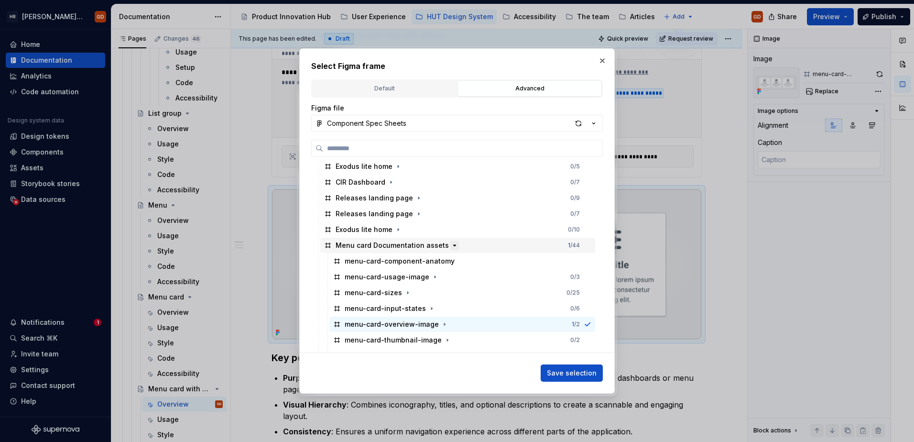
click at [451, 248] on icon "button" at bounding box center [455, 245] width 8 height 8
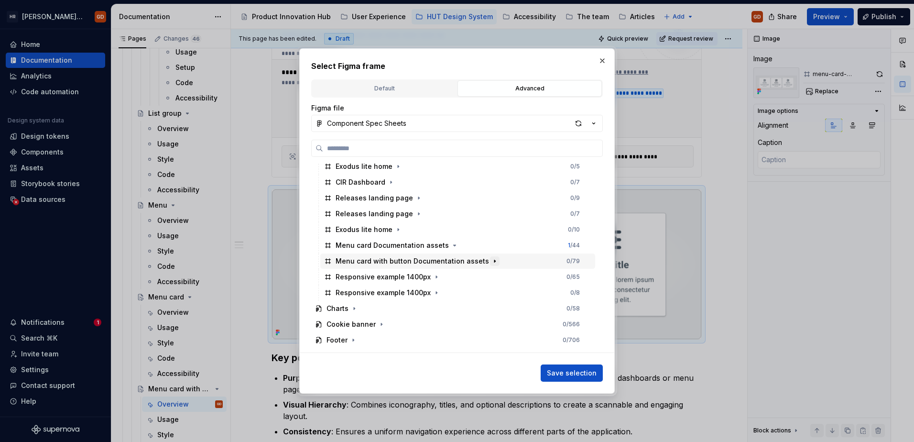
click at [491, 261] on icon "button" at bounding box center [495, 261] width 8 height 8
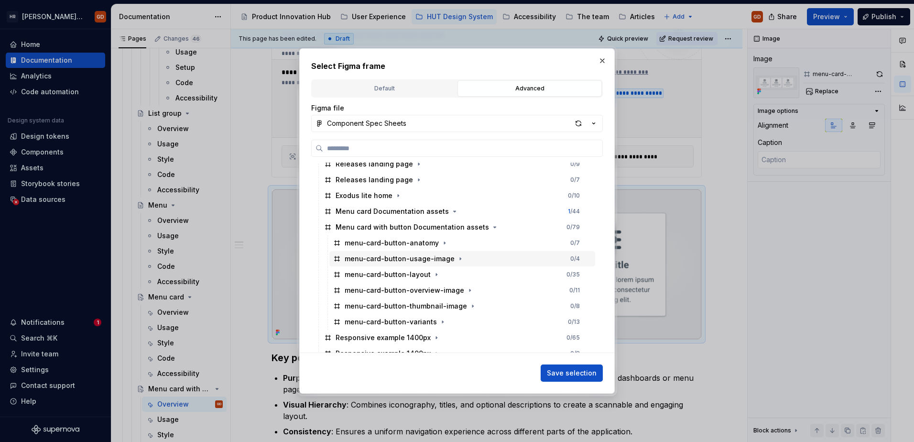
scroll to position [430, 0]
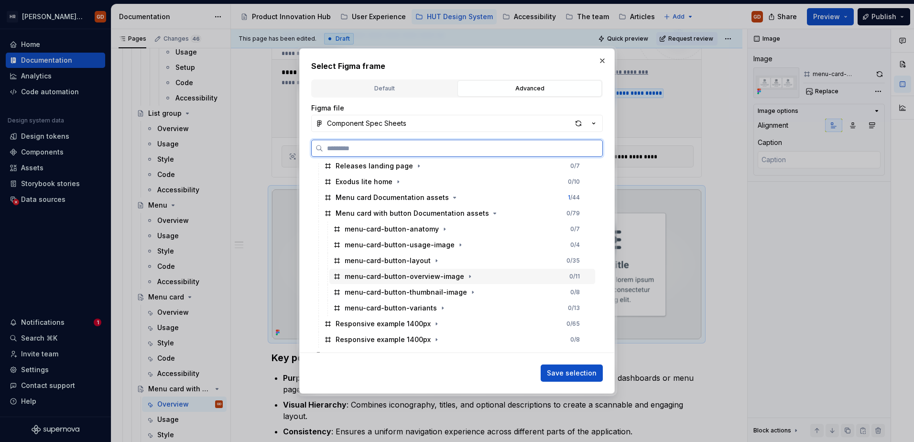
click at [442, 275] on div "menu-card-button-overview-image" at bounding box center [404, 276] width 119 height 10
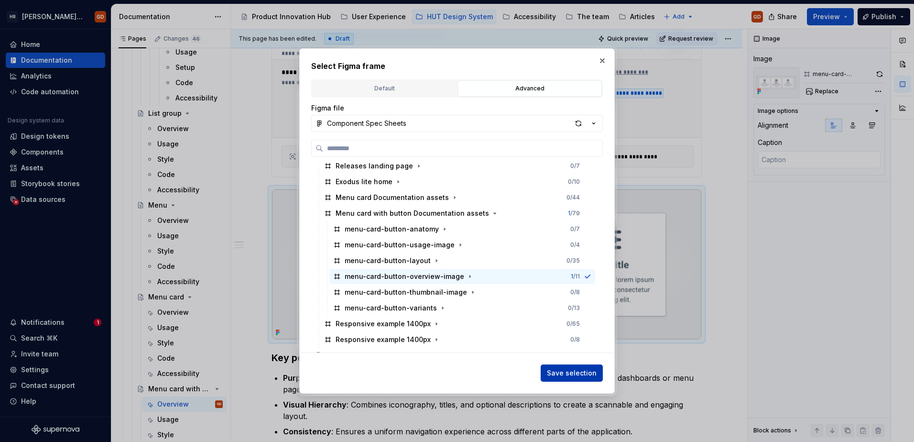
click at [586, 338] on span "Save selection" at bounding box center [572, 373] width 50 height 10
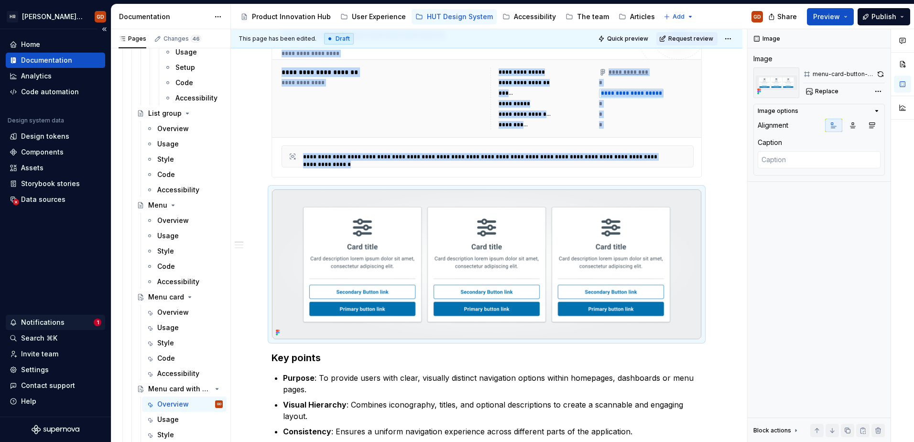
click at [98, 318] on div "Notifications 1" at bounding box center [55, 321] width 99 height 15
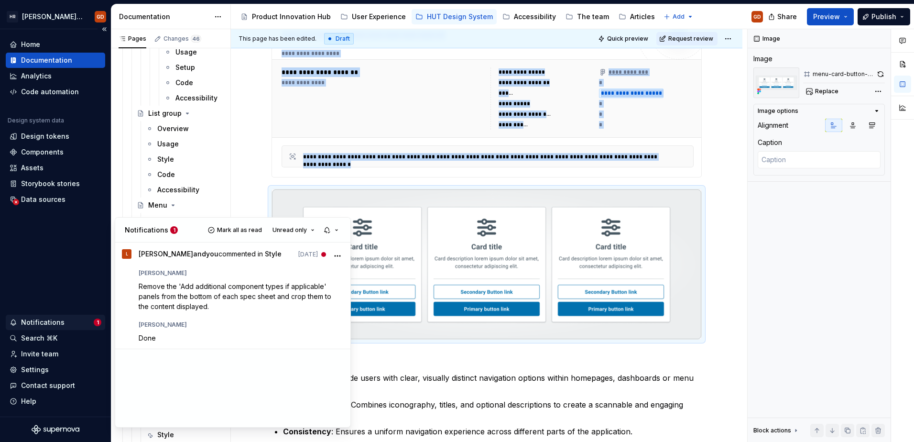
click at [62, 322] on html "[PERSON_NAME] UI Toolkit (HUT) GD Home Documentation Analytics Code automation …" at bounding box center [457, 221] width 914 height 442
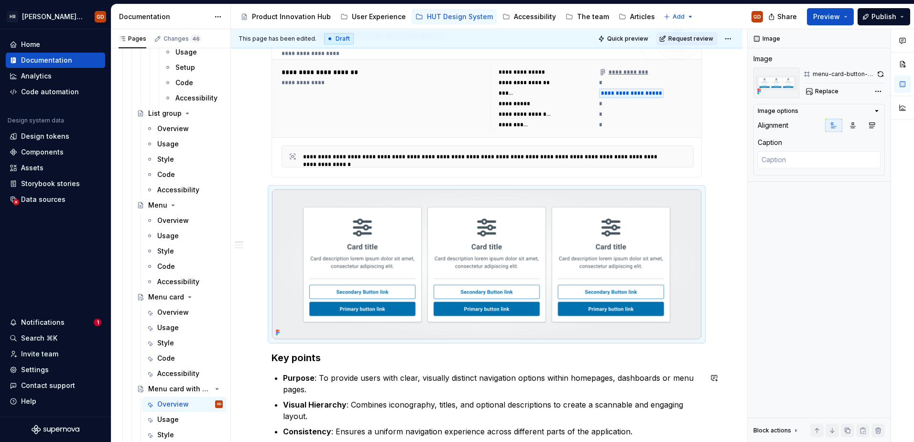
type textarea "*"
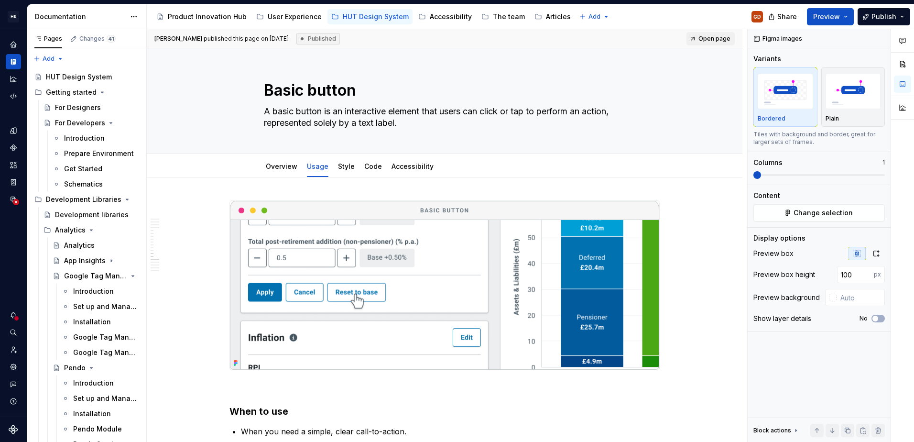
type textarea "*"
